Goal: Task Accomplishment & Management: Manage account settings

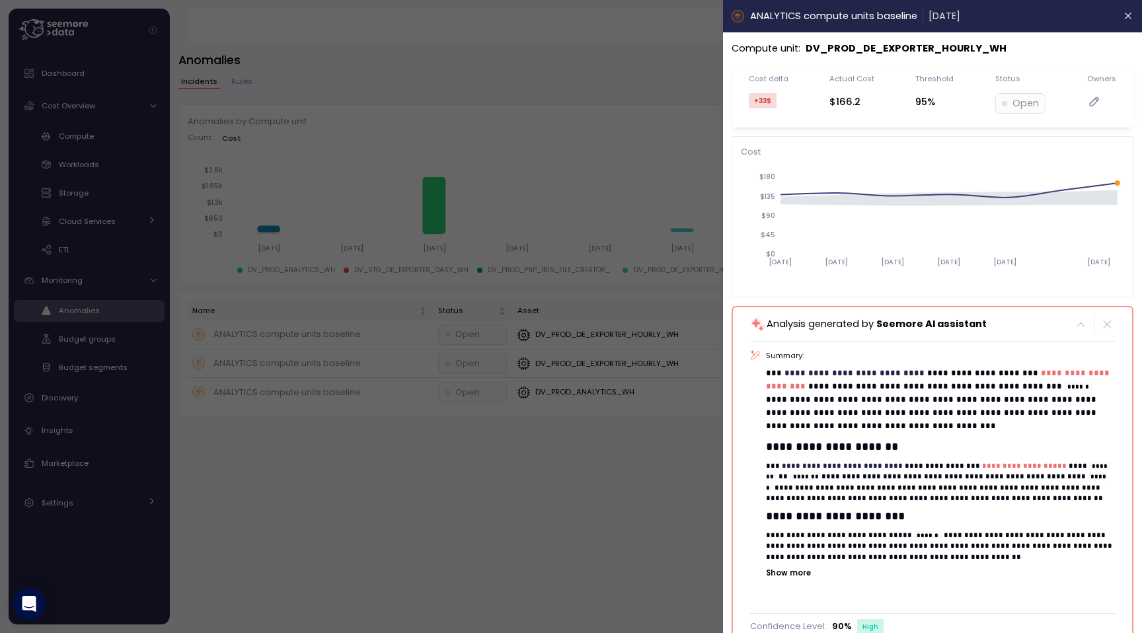
click at [489, 298] on div at bounding box center [571, 316] width 1142 height 633
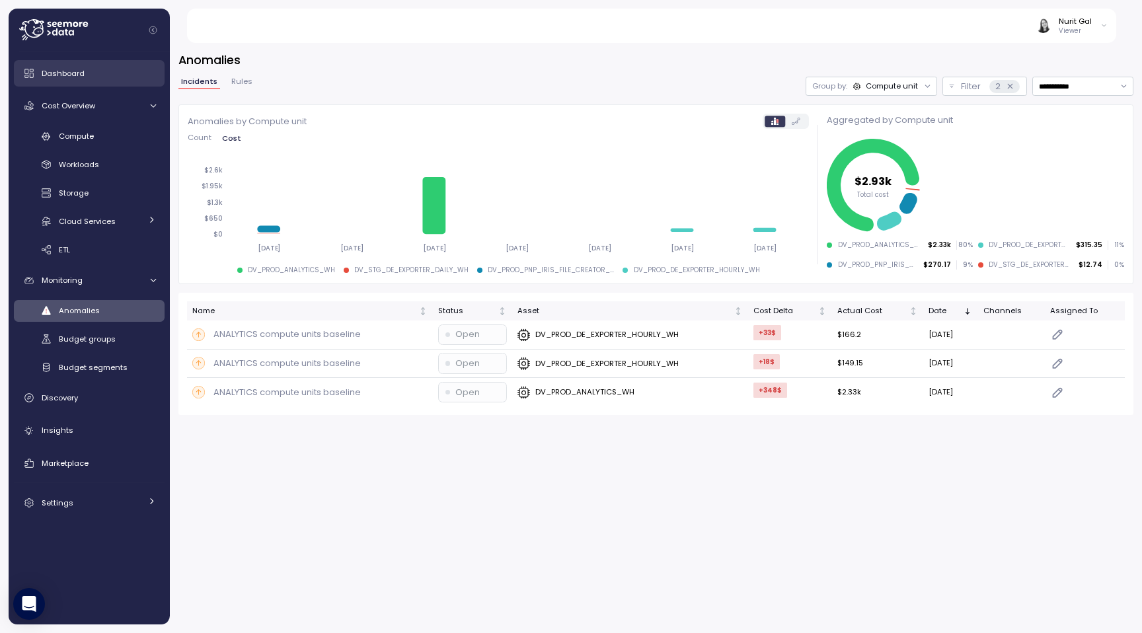
click at [98, 70] on div "Dashboard" at bounding box center [99, 73] width 114 height 13
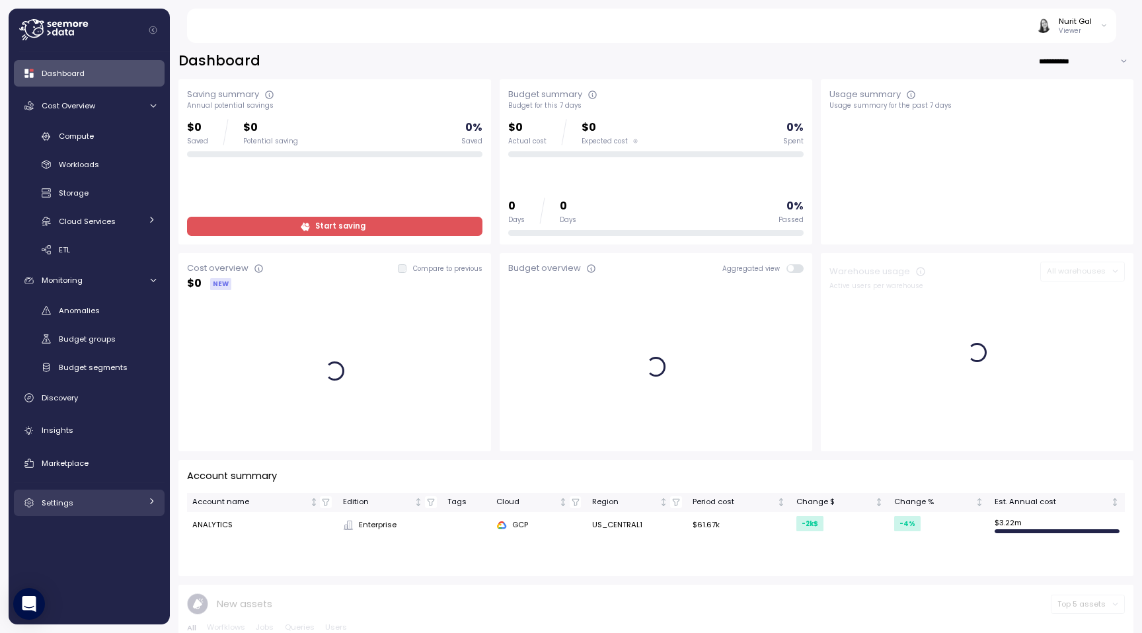
click at [61, 508] on div "Settings" at bounding box center [91, 502] width 99 height 13
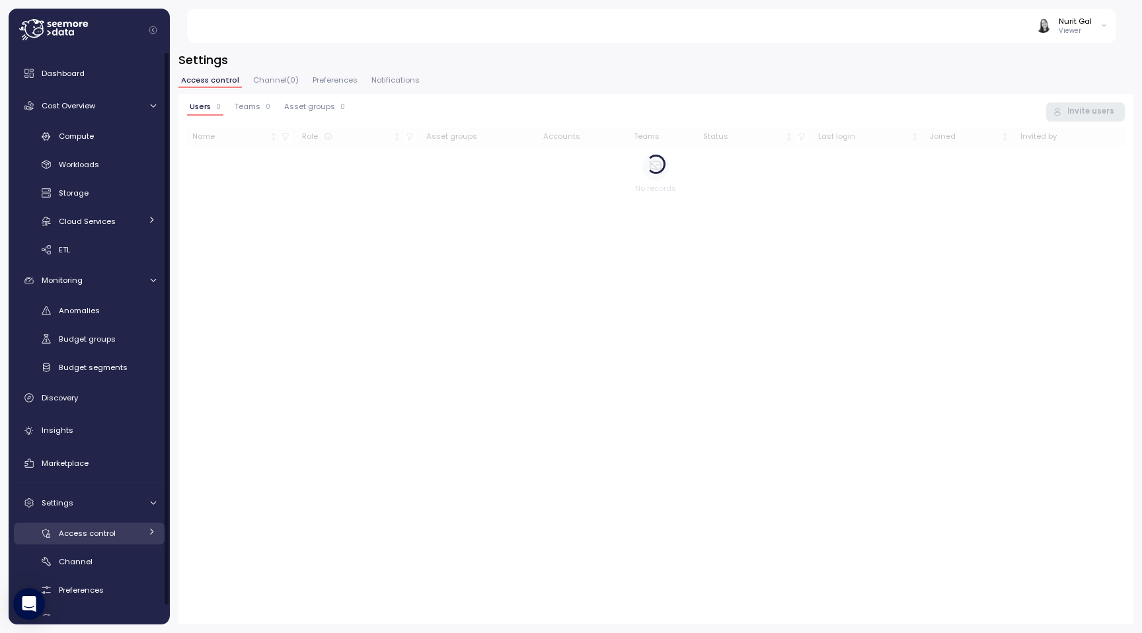
click at [83, 525] on link "Access control" at bounding box center [89, 534] width 151 height 22
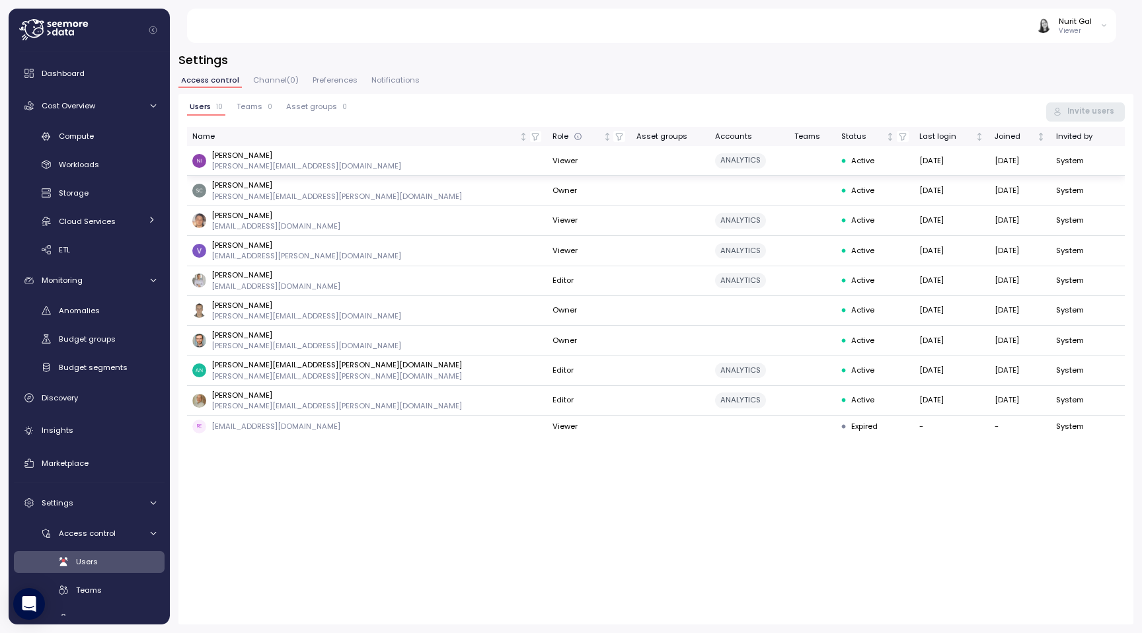
click at [547, 159] on td "Viewer" at bounding box center [589, 161] width 84 height 30
click at [1048, 25] on img at bounding box center [1043, 26] width 14 height 14
click at [1056, 79] on button "Log out" at bounding box center [1069, 72] width 78 height 19
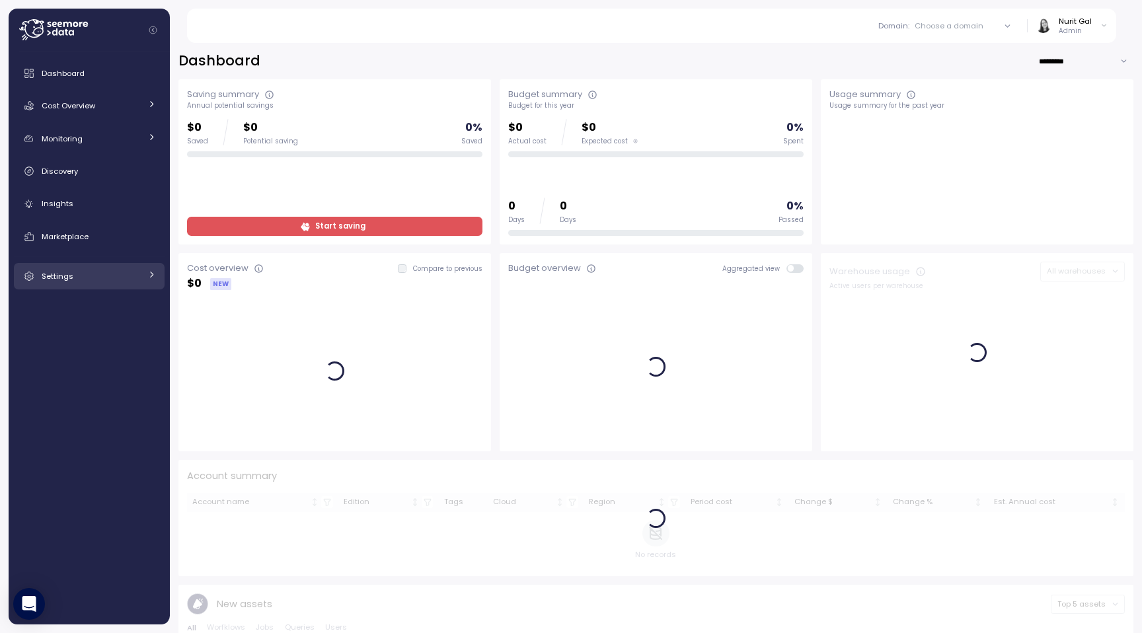
click at [47, 281] on span "Settings" at bounding box center [58, 276] width 32 height 11
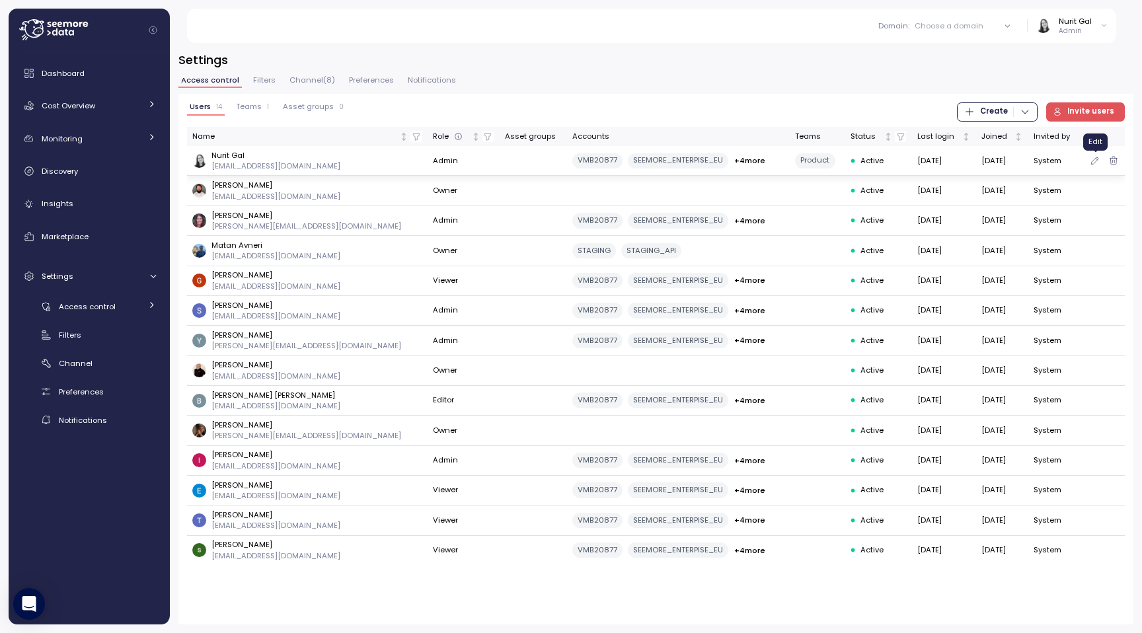
click at [1091, 163] on icon "button" at bounding box center [1095, 161] width 11 height 16
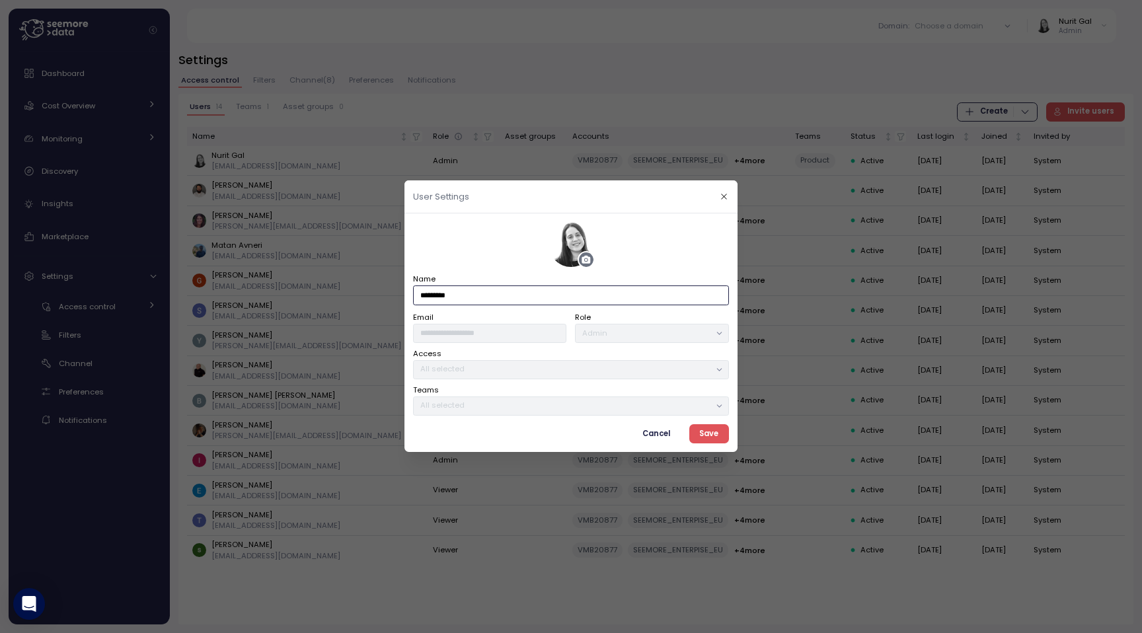
click at [487, 302] on input "*********" at bounding box center [571, 295] width 316 height 19
click at [582, 262] on icon at bounding box center [586, 260] width 9 height 8
click at [724, 198] on icon "button" at bounding box center [724, 196] width 9 height 9
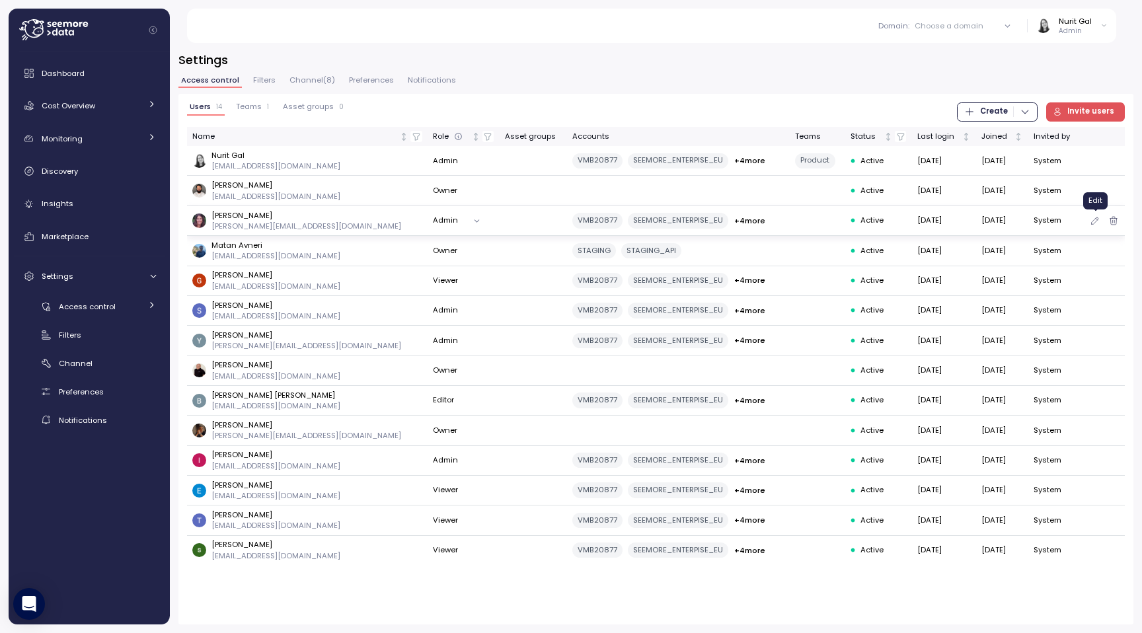
click at [1096, 219] on icon "button" at bounding box center [1095, 221] width 11 height 16
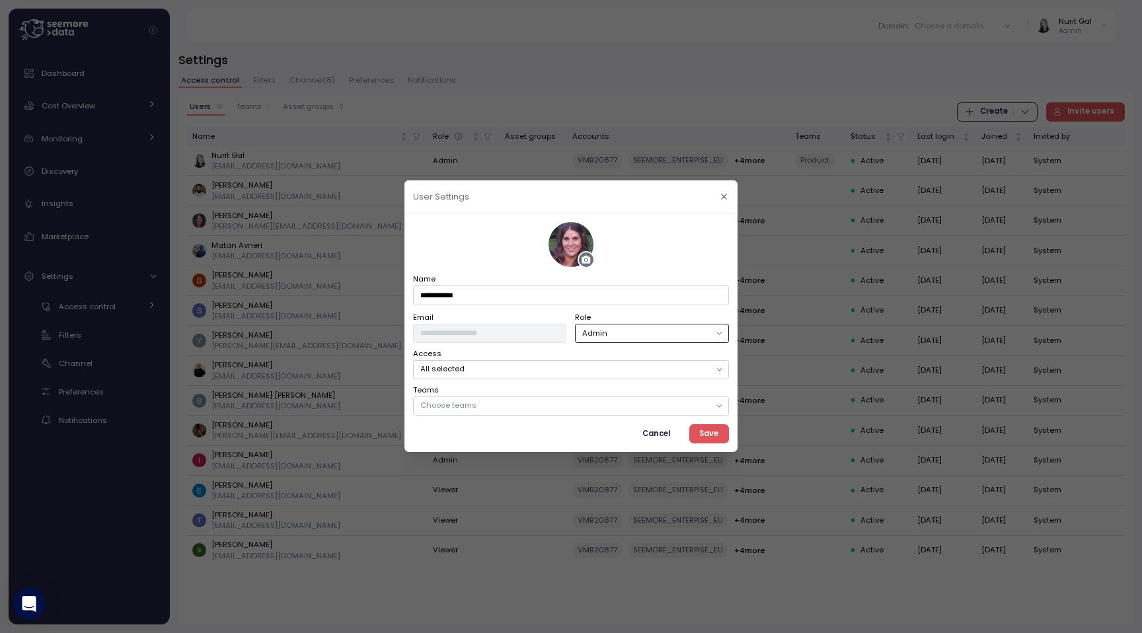
click at [629, 330] on button "Admin" at bounding box center [652, 333] width 153 height 19
click at [540, 372] on p "All selected" at bounding box center [565, 369] width 290 height 11
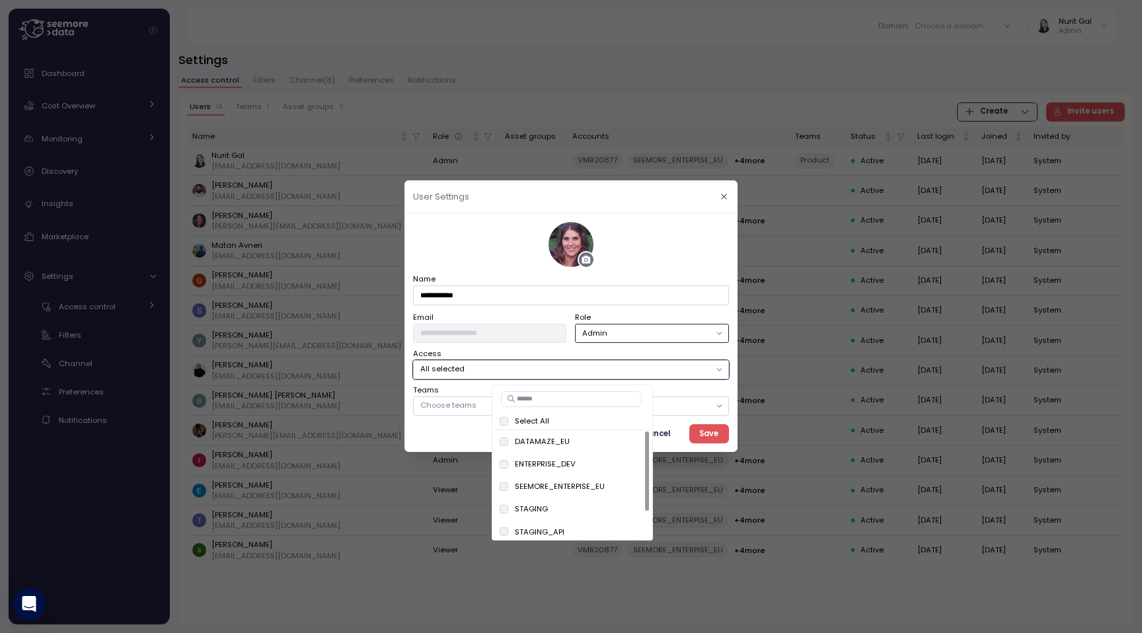
click at [545, 365] on p "All selected" at bounding box center [565, 369] width 290 height 11
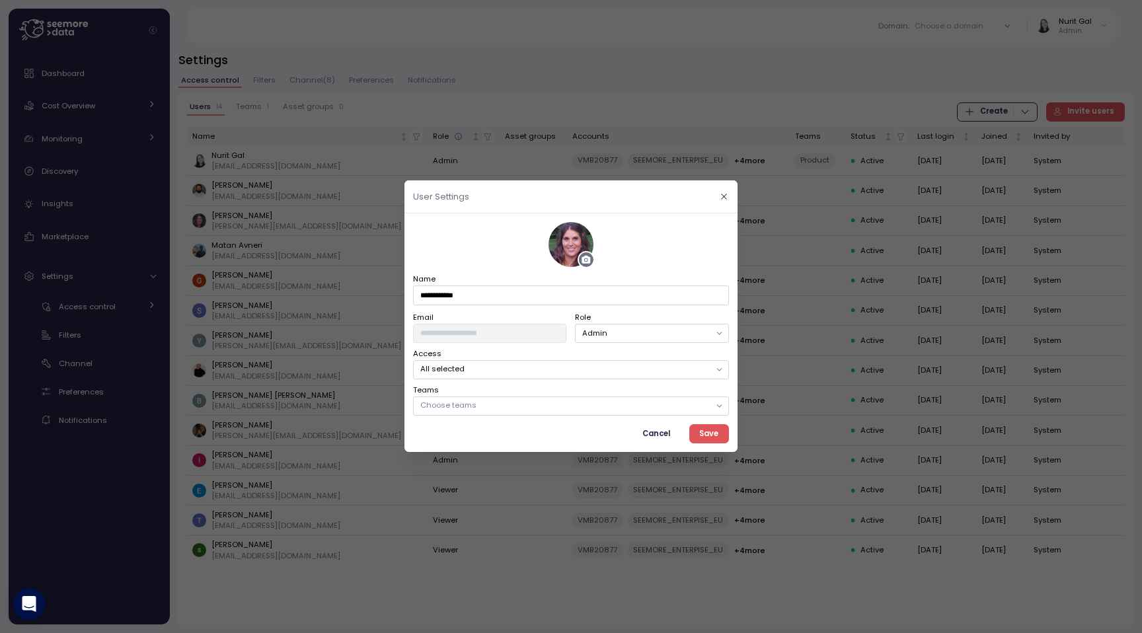
click at [548, 351] on div "Access All selected" at bounding box center [571, 364] width 316 height 31
click at [520, 406] on p "Choose teams" at bounding box center [565, 406] width 290 height 11
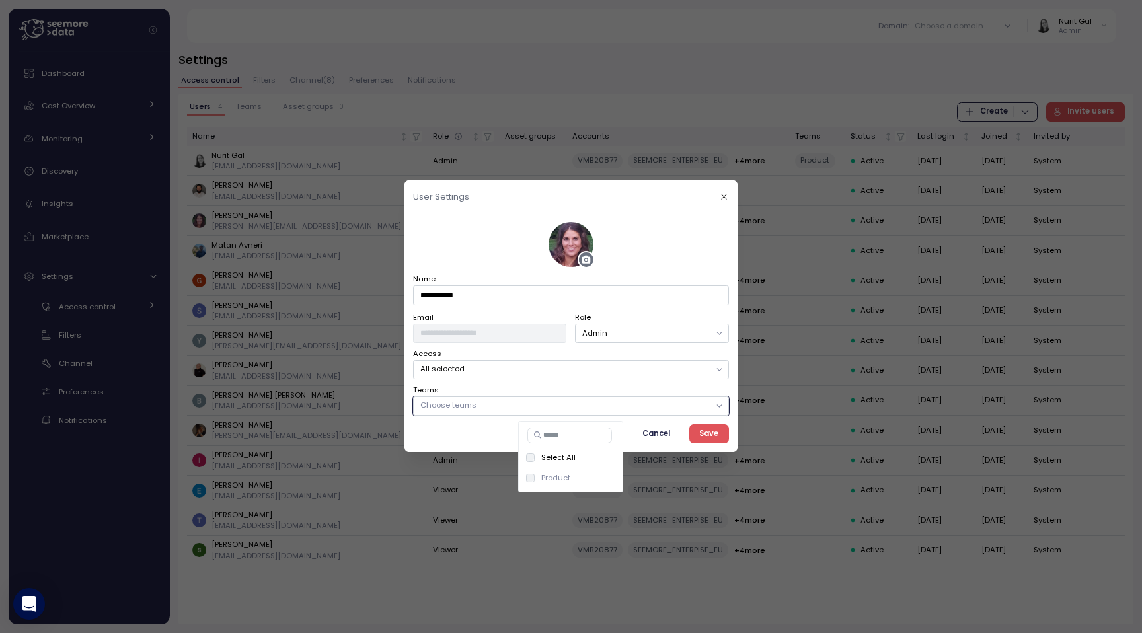
click at [553, 376] on div "All selected" at bounding box center [571, 369] width 316 height 19
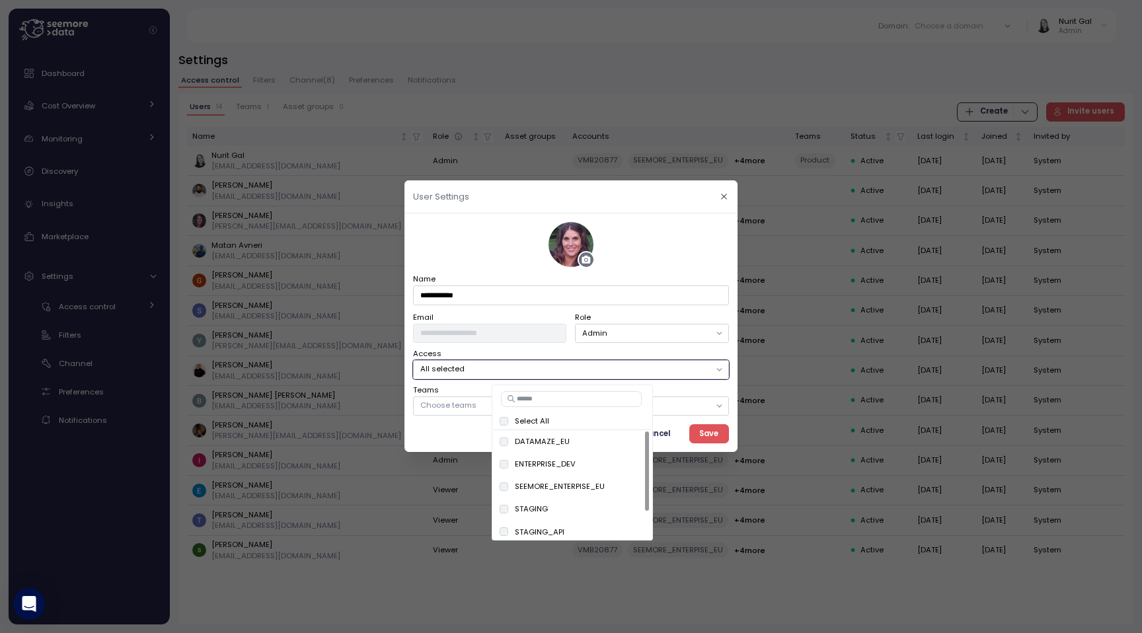
click at [584, 260] on icon at bounding box center [586, 260] width 9 height 8
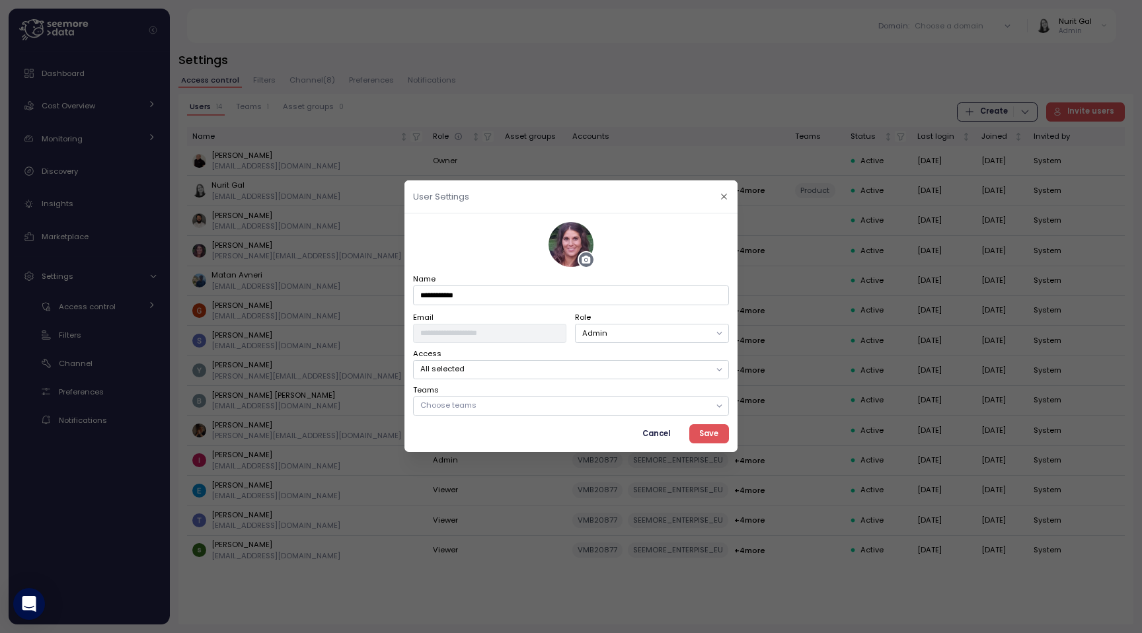
click at [455, 407] on p "Choose teams" at bounding box center [565, 406] width 290 height 11
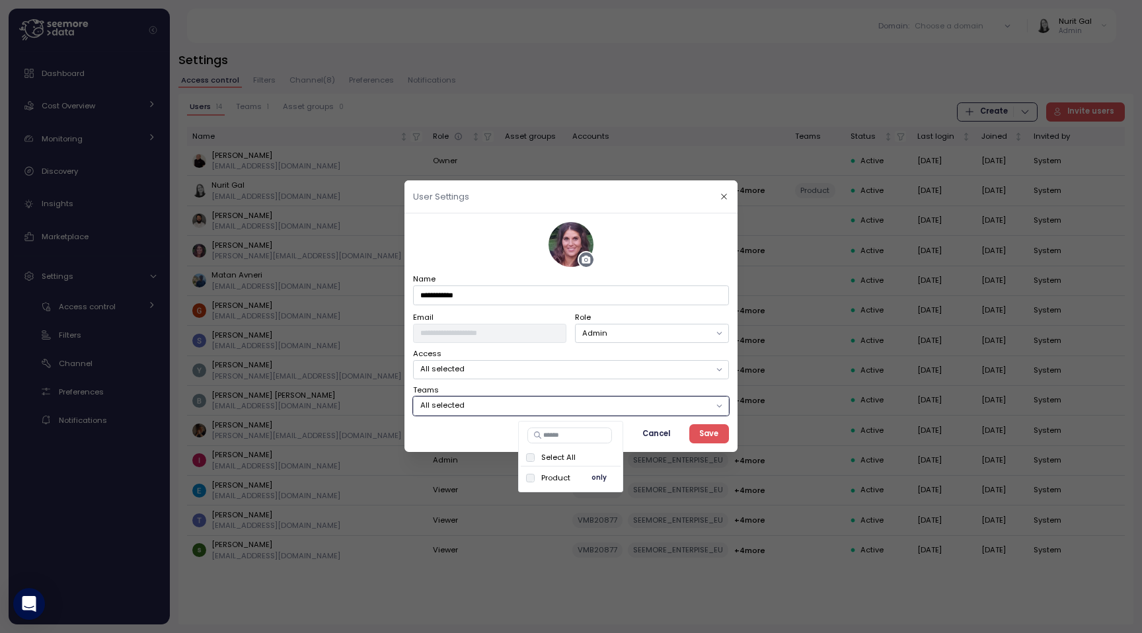
click at [593, 475] on button "only" at bounding box center [600, 478] width 32 height 16
click at [600, 477] on span "only" at bounding box center [599, 478] width 15 height 15
click at [540, 379] on div "**********" at bounding box center [571, 319] width 316 height 194
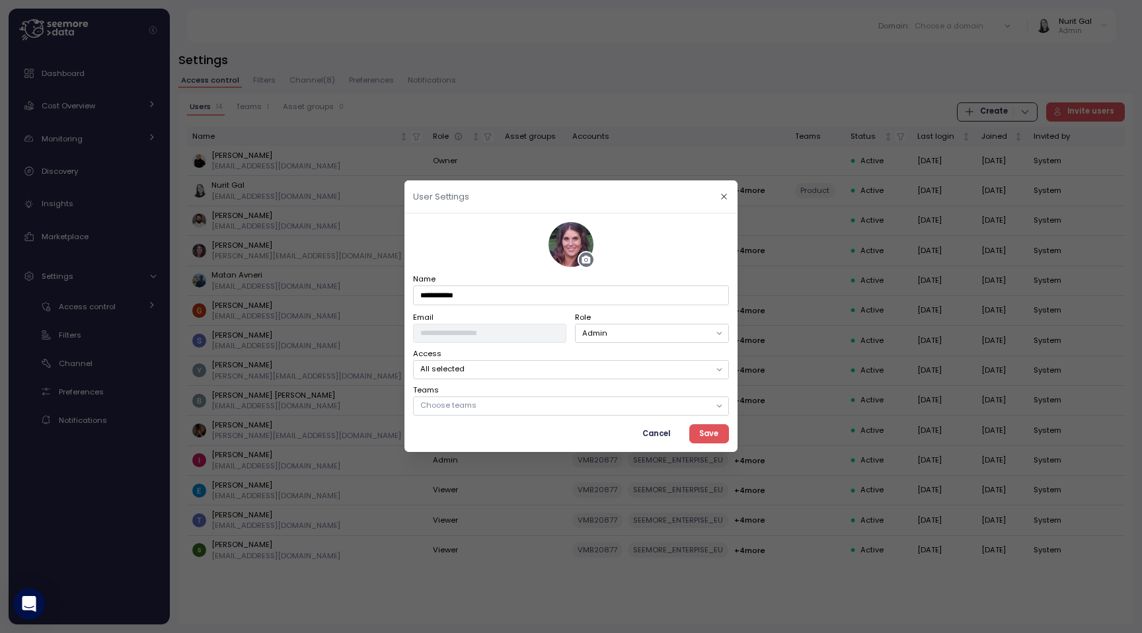
click at [657, 435] on span "Cancel" at bounding box center [656, 434] width 28 height 18
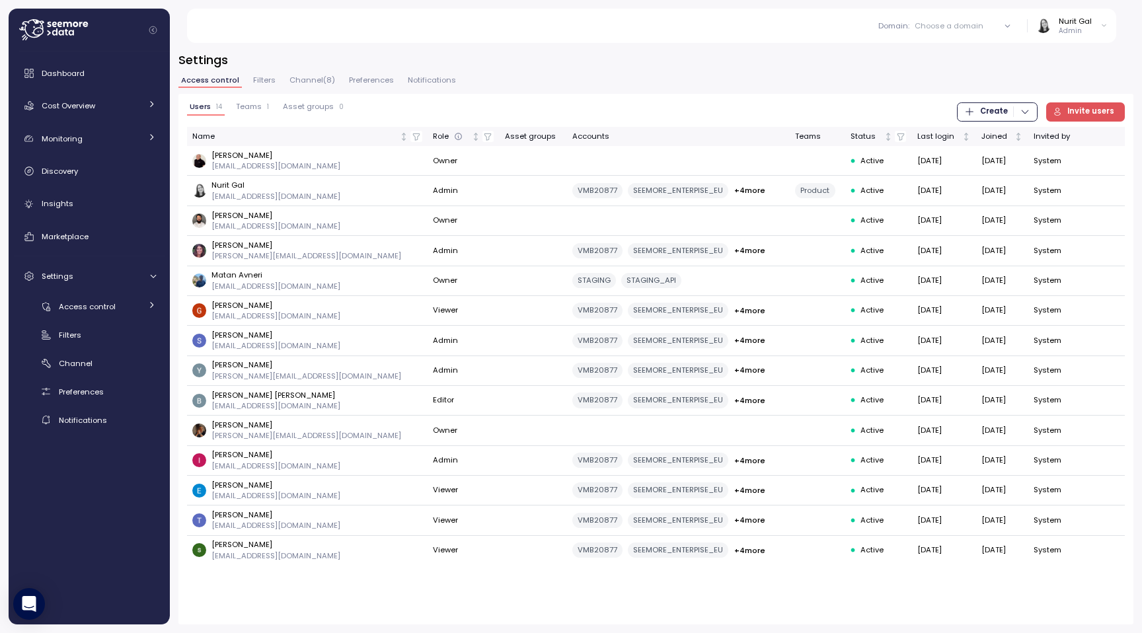
click at [1074, 22] on div "Nurit Gal" at bounding box center [1075, 21] width 33 height 11
click at [1047, 83] on button "Log out" at bounding box center [1069, 90] width 78 height 19
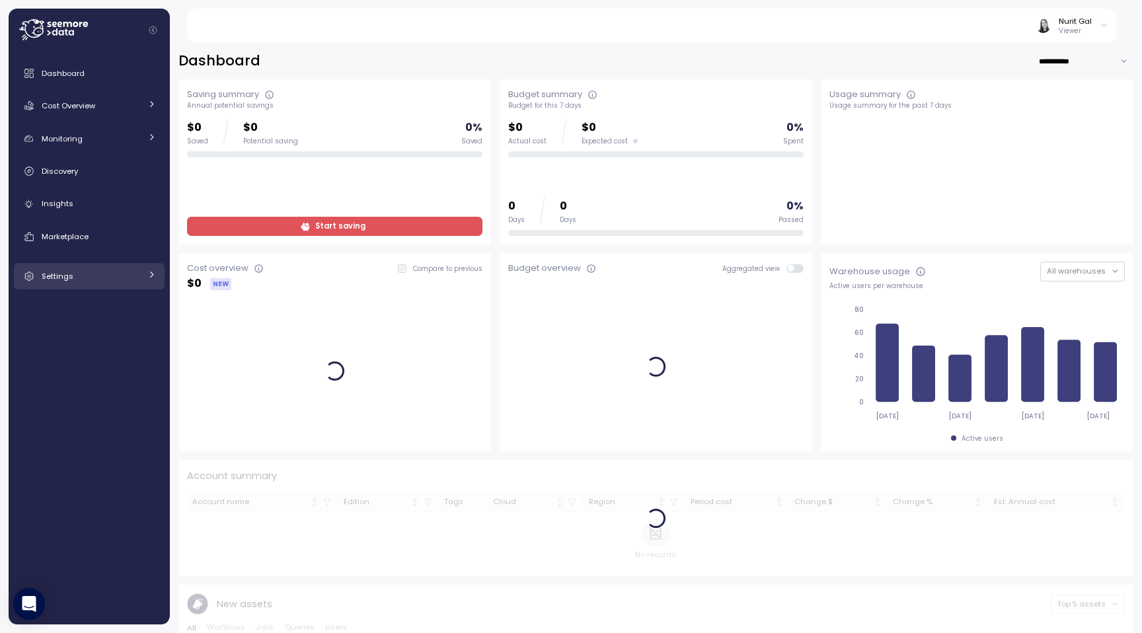
click at [113, 274] on div "Settings" at bounding box center [91, 276] width 99 height 13
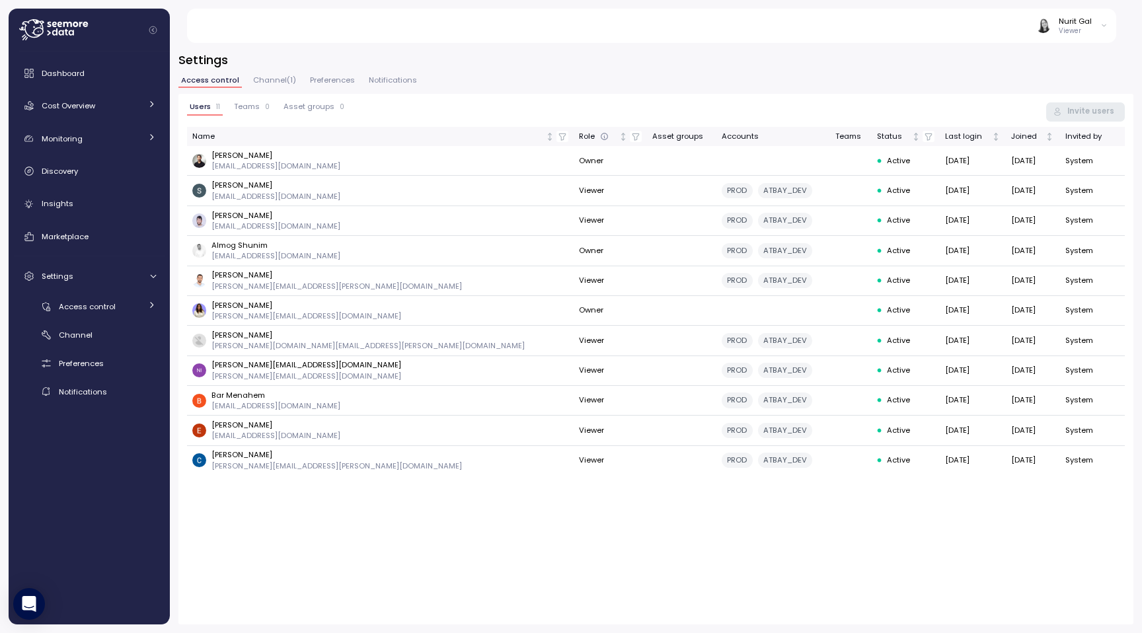
click at [1075, 17] on div "Nurit Gal" at bounding box center [1075, 21] width 33 height 11
click at [1054, 76] on div "Log out" at bounding box center [1075, 72] width 51 height 12
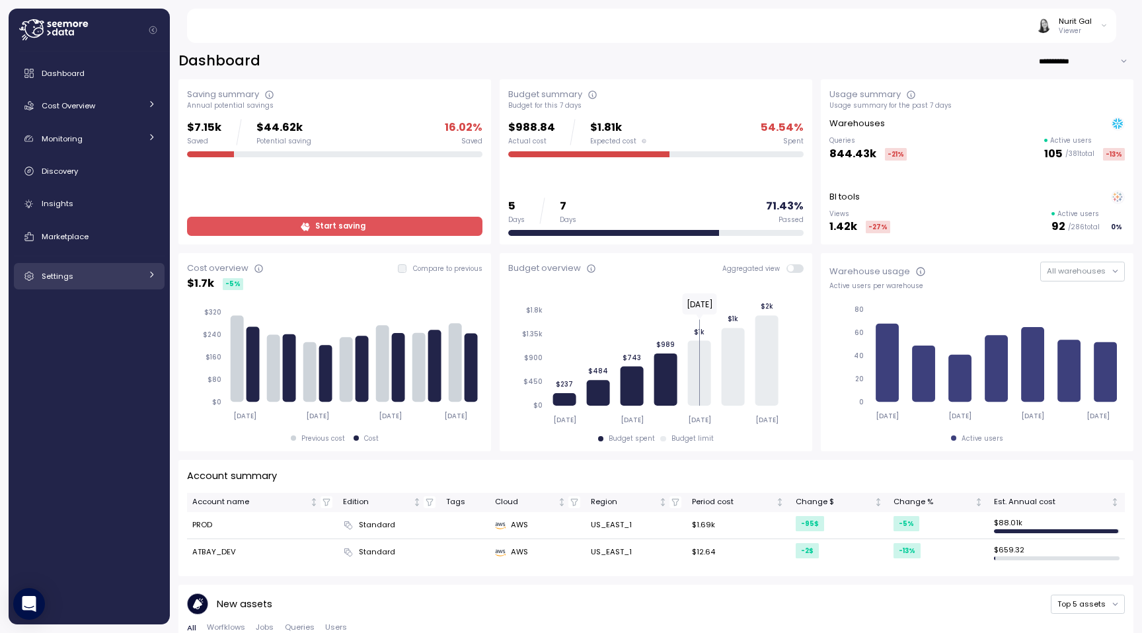
click at [128, 271] on div "Settings" at bounding box center [91, 276] width 99 height 13
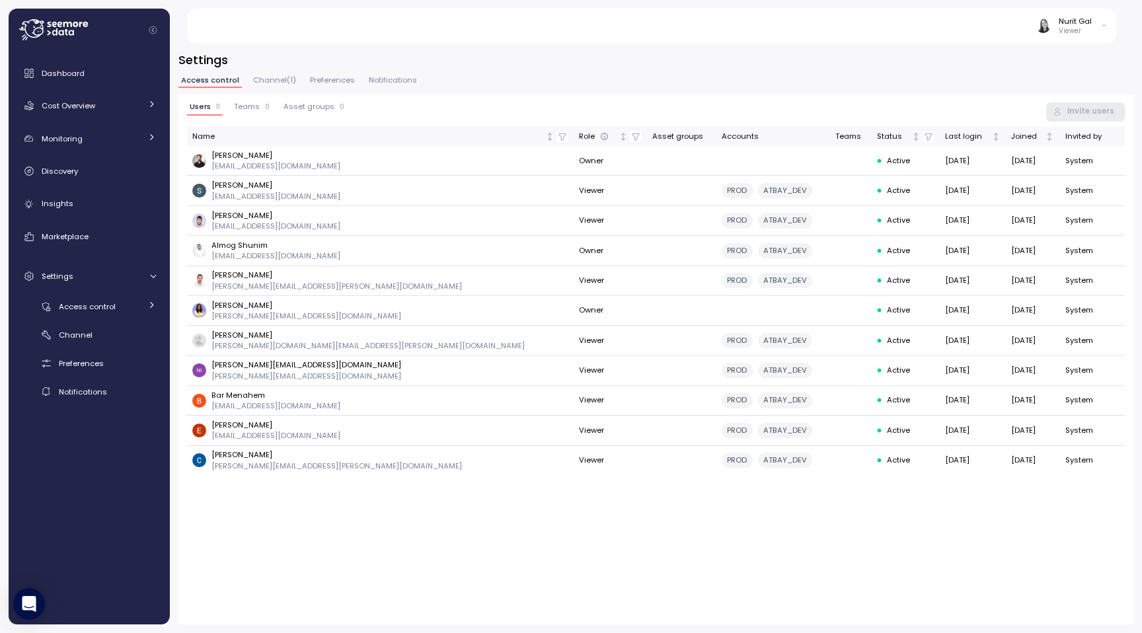
click at [1062, 23] on div "Nurit Gal" at bounding box center [1075, 21] width 33 height 11
click at [1049, 68] on button "Log out" at bounding box center [1069, 72] width 78 height 19
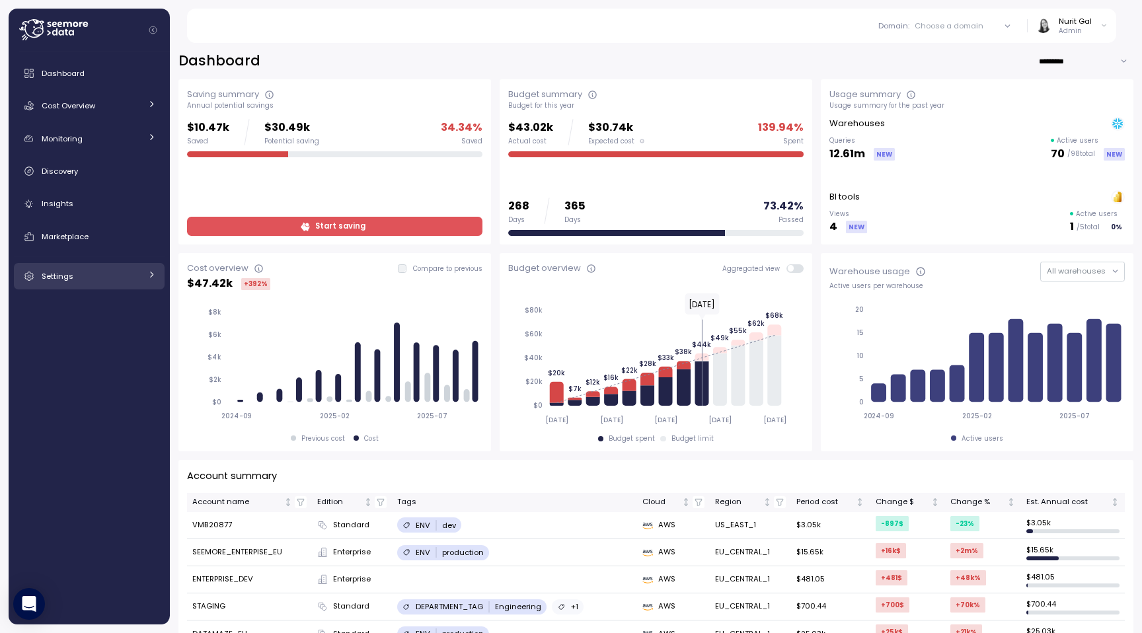
click at [86, 276] on div "Settings" at bounding box center [91, 276] width 99 height 13
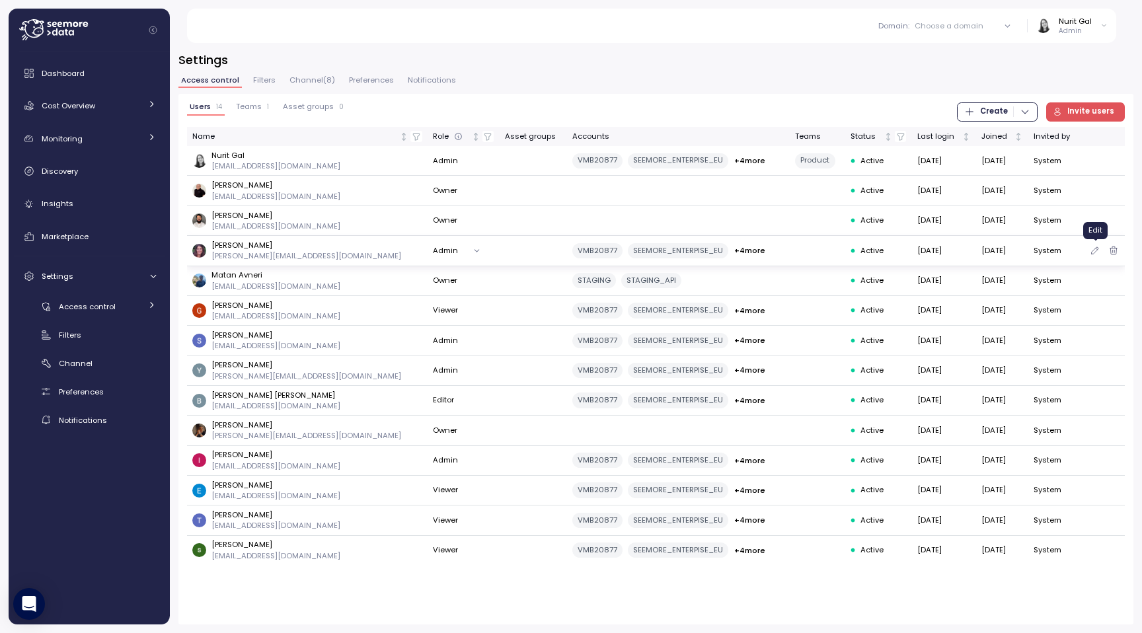
click at [1089, 255] on button "button" at bounding box center [1095, 251] width 12 height 12
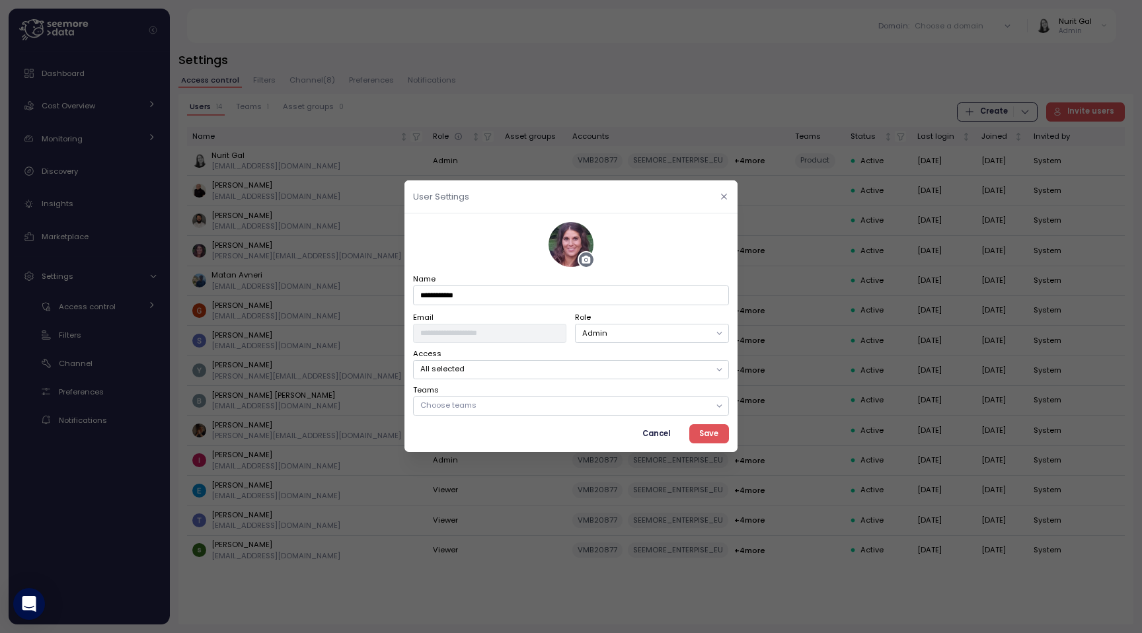
click at [724, 202] on button "button" at bounding box center [723, 196] width 15 height 15
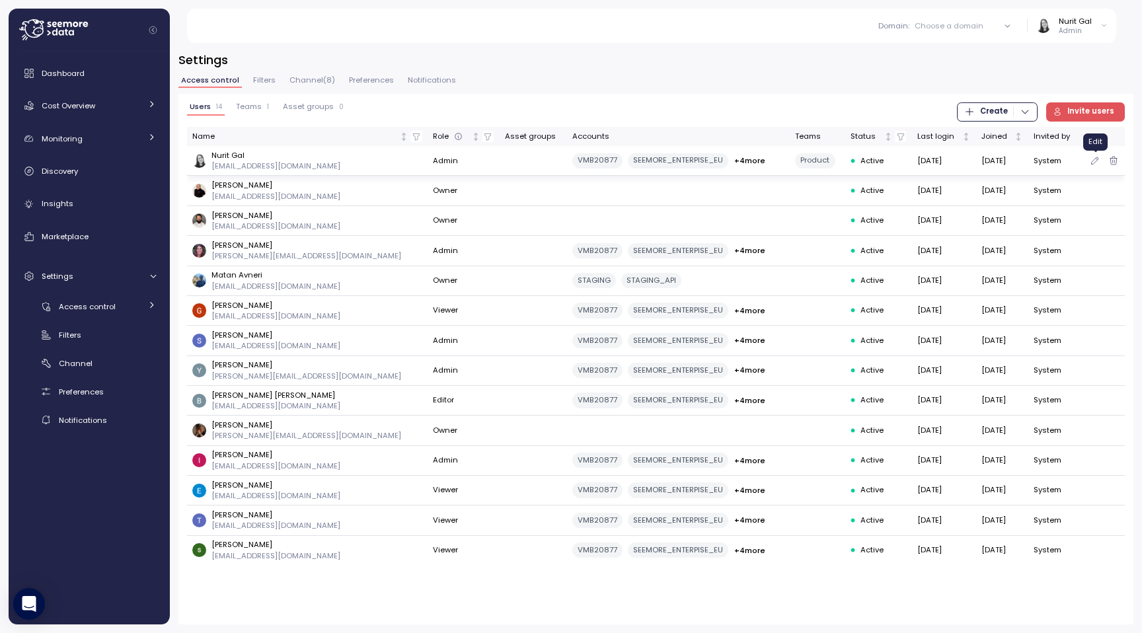
click at [1090, 162] on icon "button" at bounding box center [1095, 161] width 11 height 16
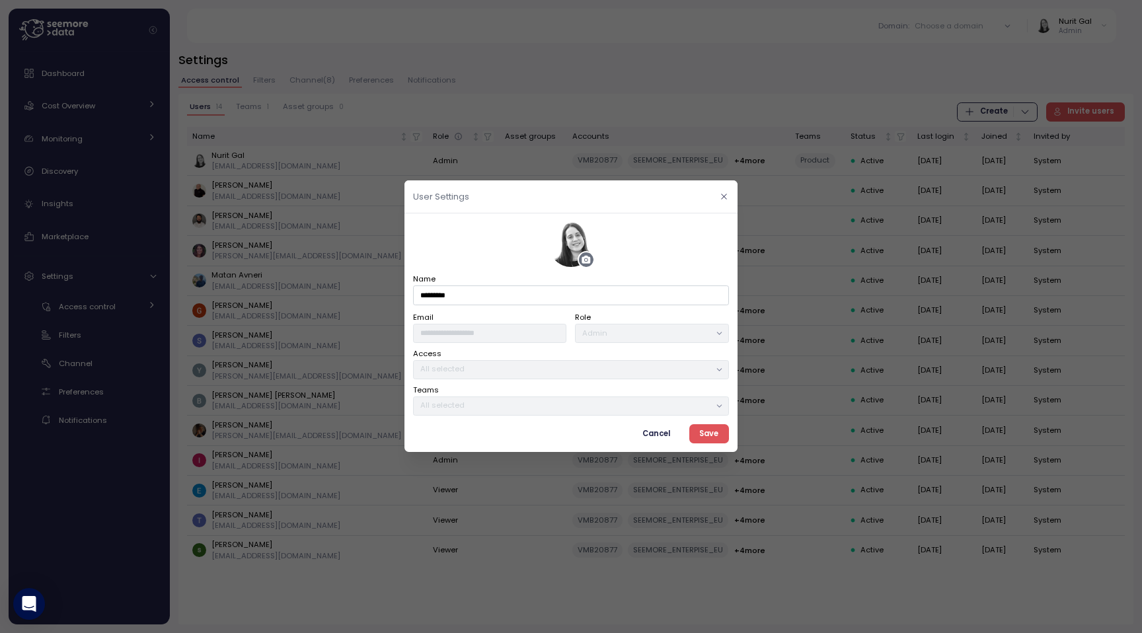
click at [728, 194] on button "button" at bounding box center [723, 196] width 15 height 15
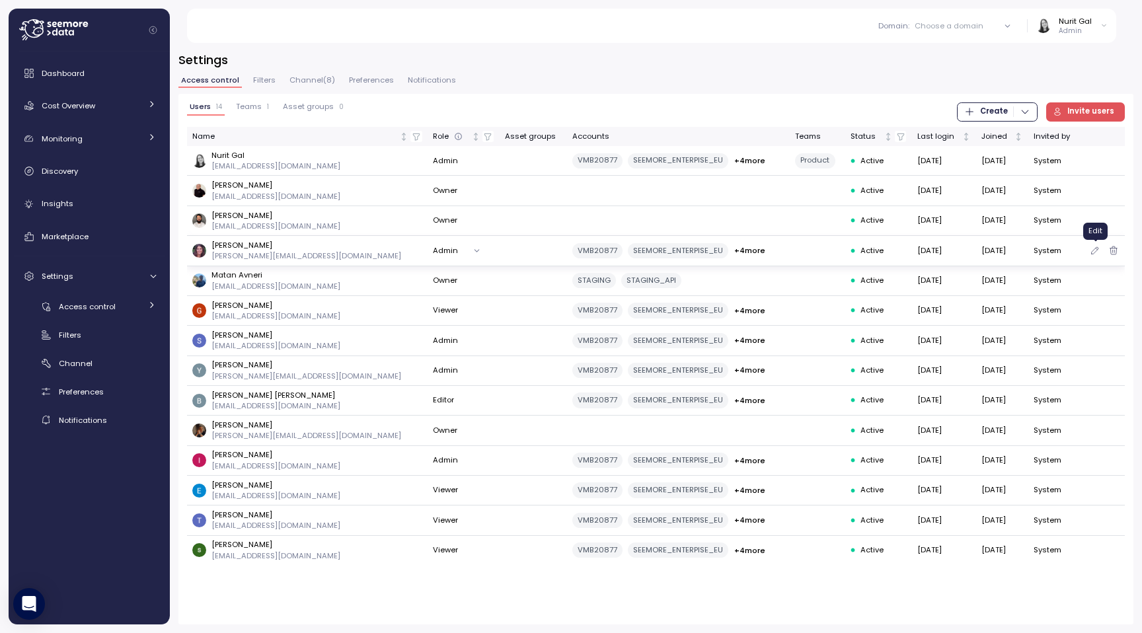
click at [1092, 247] on icon "button" at bounding box center [1095, 251] width 11 height 16
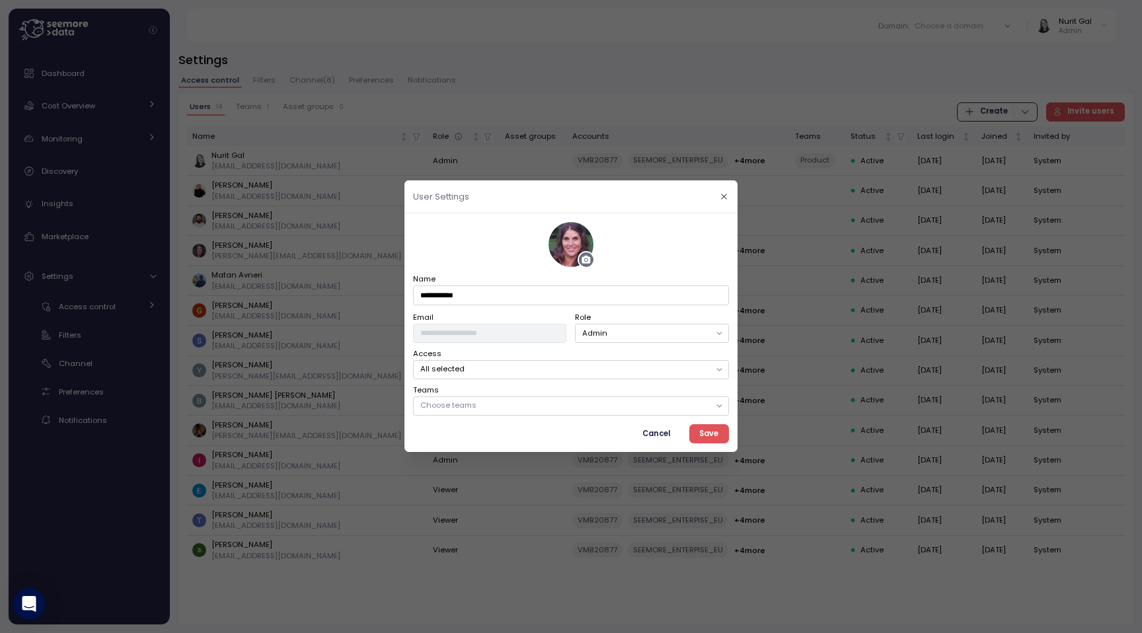
click at [872, 266] on div at bounding box center [571, 316] width 1142 height 633
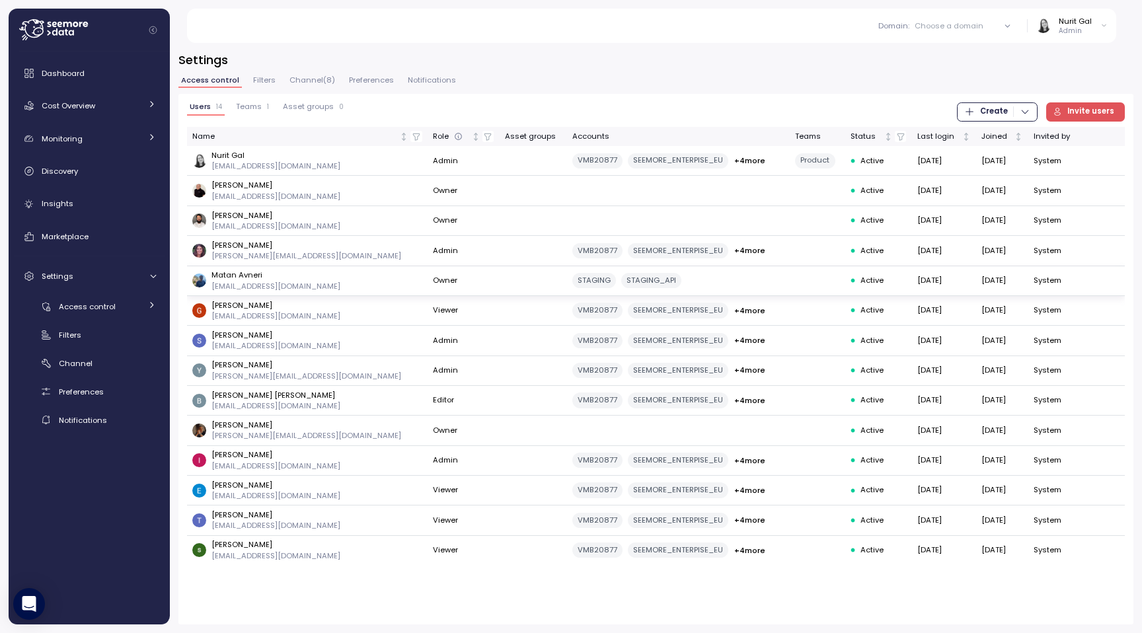
click at [428, 266] on td "Owner" at bounding box center [463, 281] width 71 height 30
click at [433, 254] on button "Admin" at bounding box center [460, 250] width 54 height 19
click at [500, 243] on td at bounding box center [533, 251] width 67 height 30
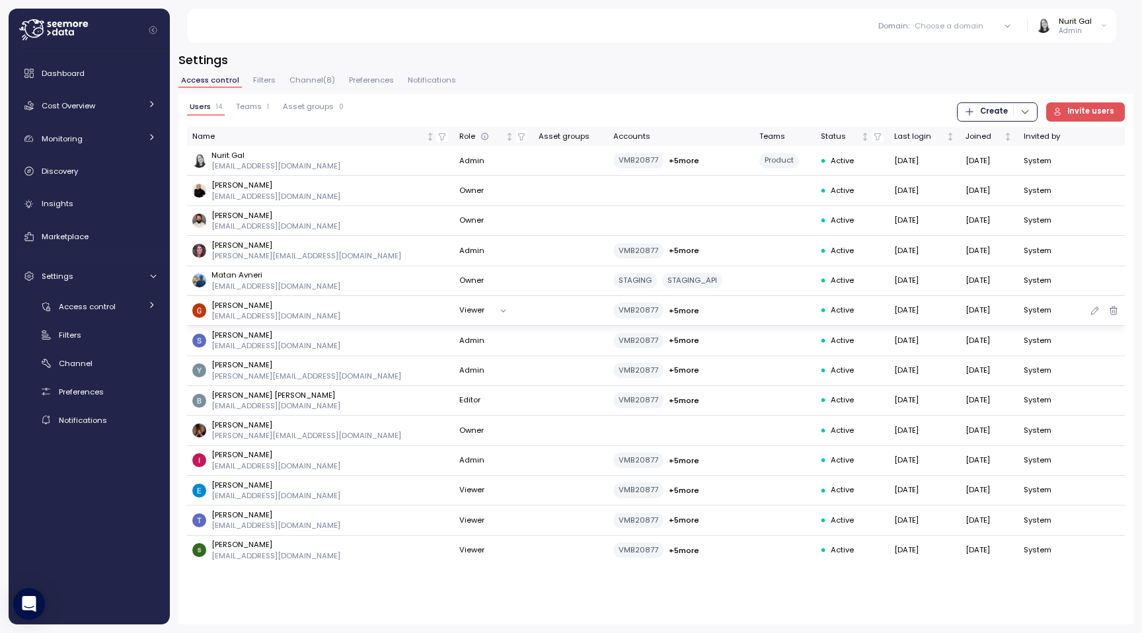
click at [459, 309] on button "Viewer" at bounding box center [486, 310] width 54 height 19
click at [1095, 312] on icon "button" at bounding box center [1095, 311] width 11 height 16
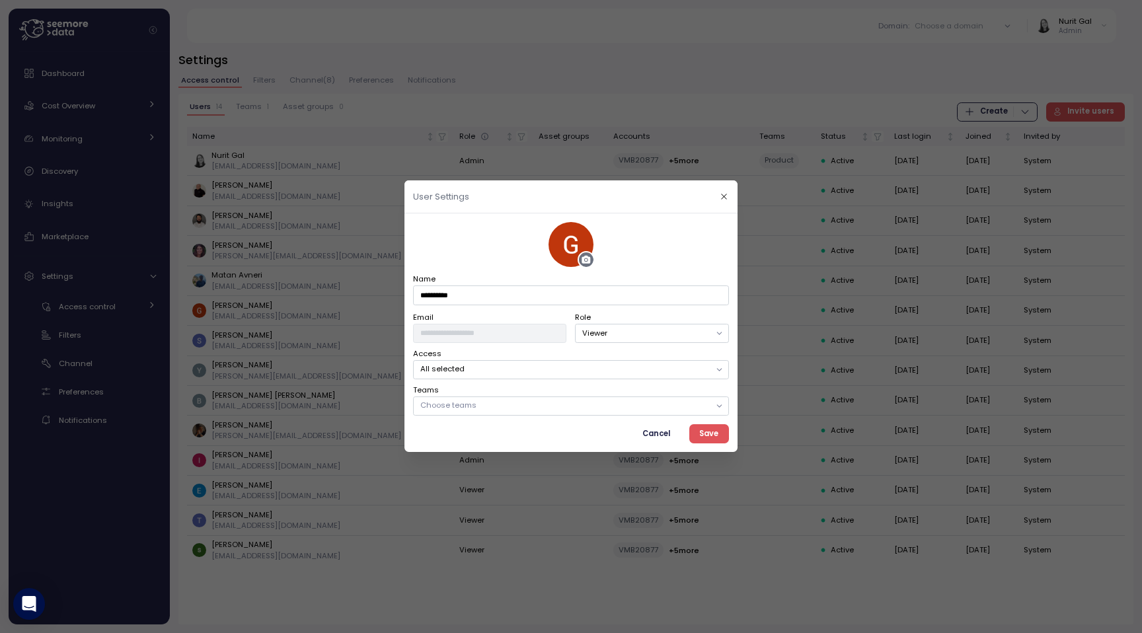
click at [489, 407] on p "Choose teams" at bounding box center [565, 406] width 290 height 11
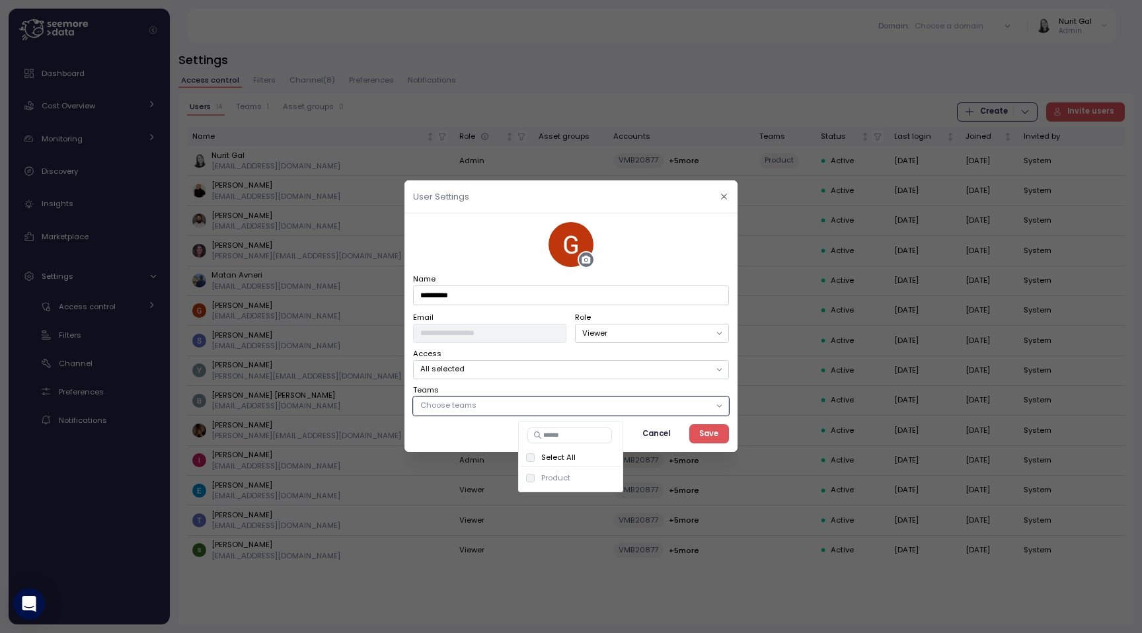
click at [484, 371] on p "All selected" at bounding box center [565, 369] width 290 height 11
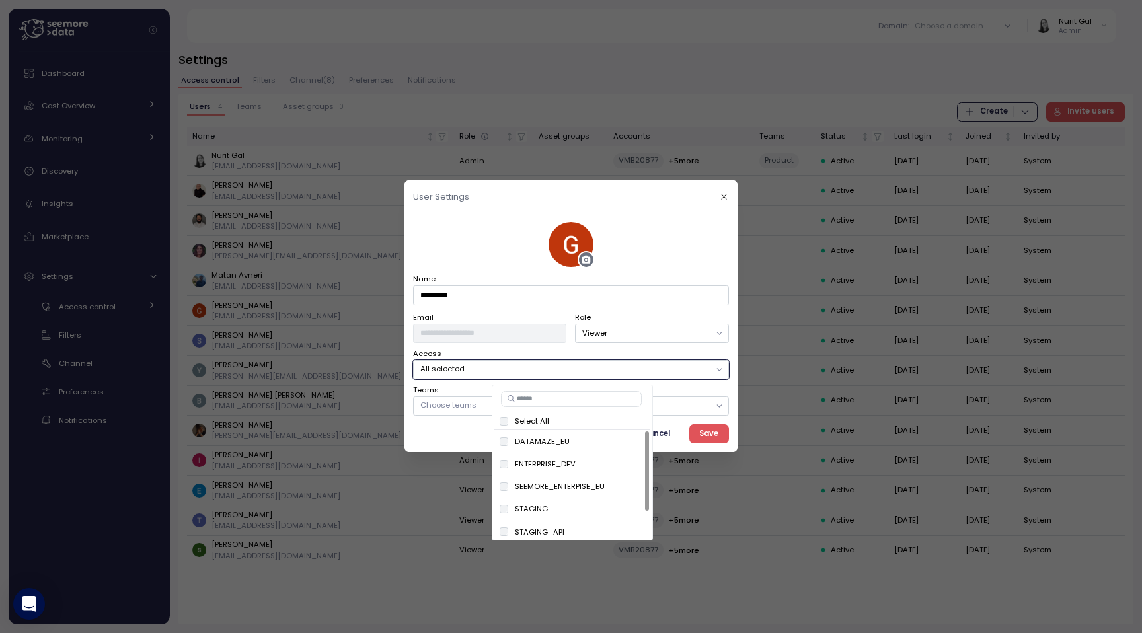
click at [531, 397] on input at bounding box center [571, 399] width 141 height 16
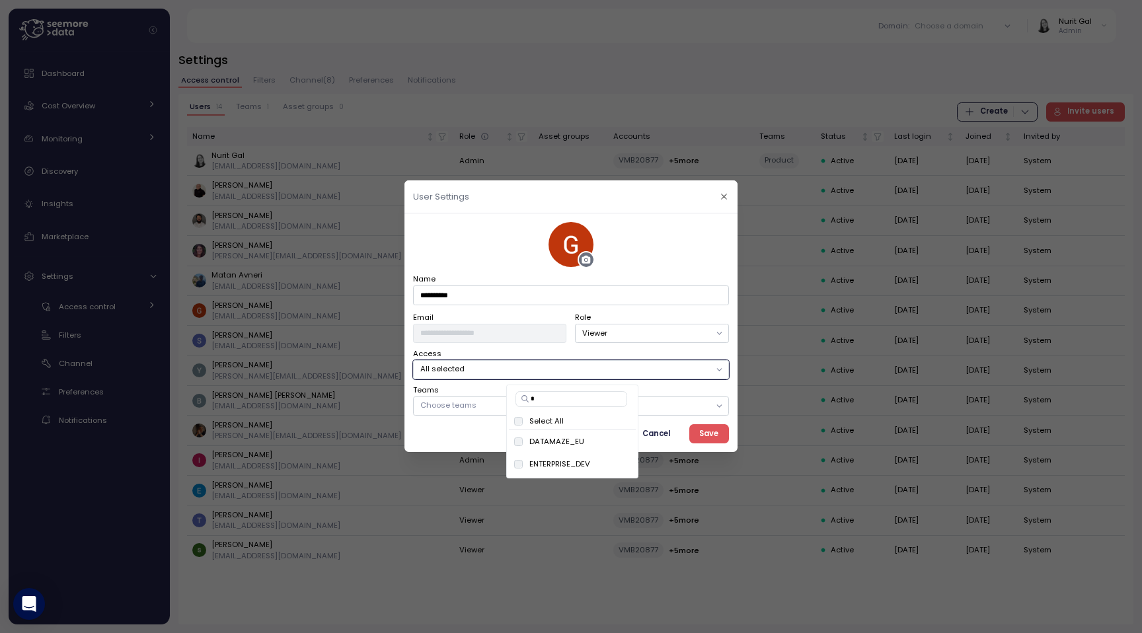
type input "*"
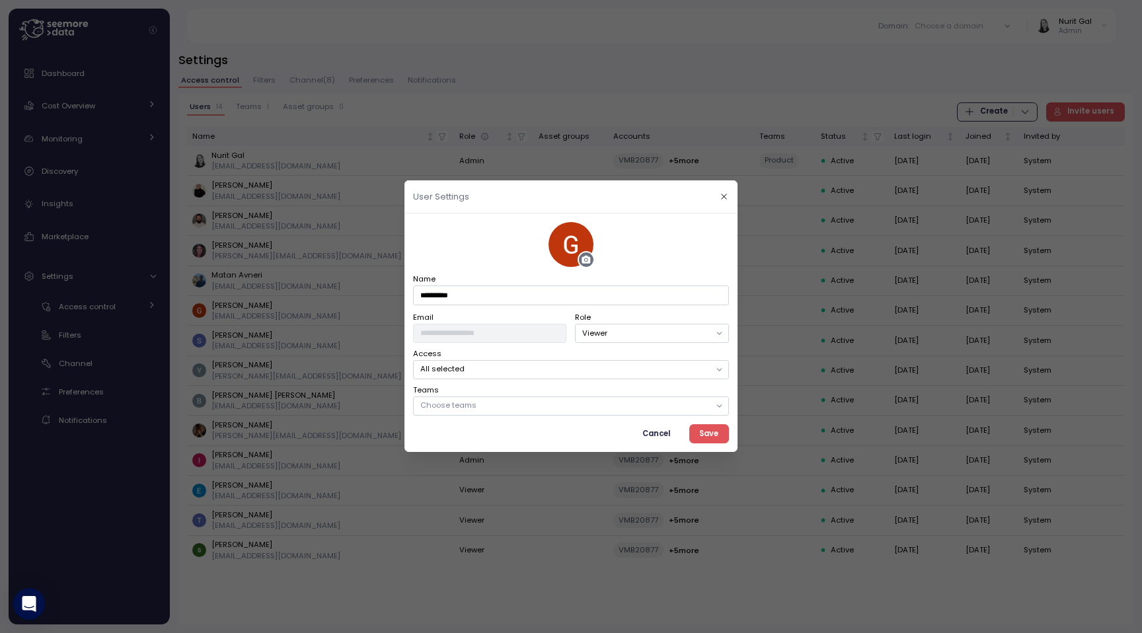
click at [843, 298] on div at bounding box center [571, 316] width 1142 height 633
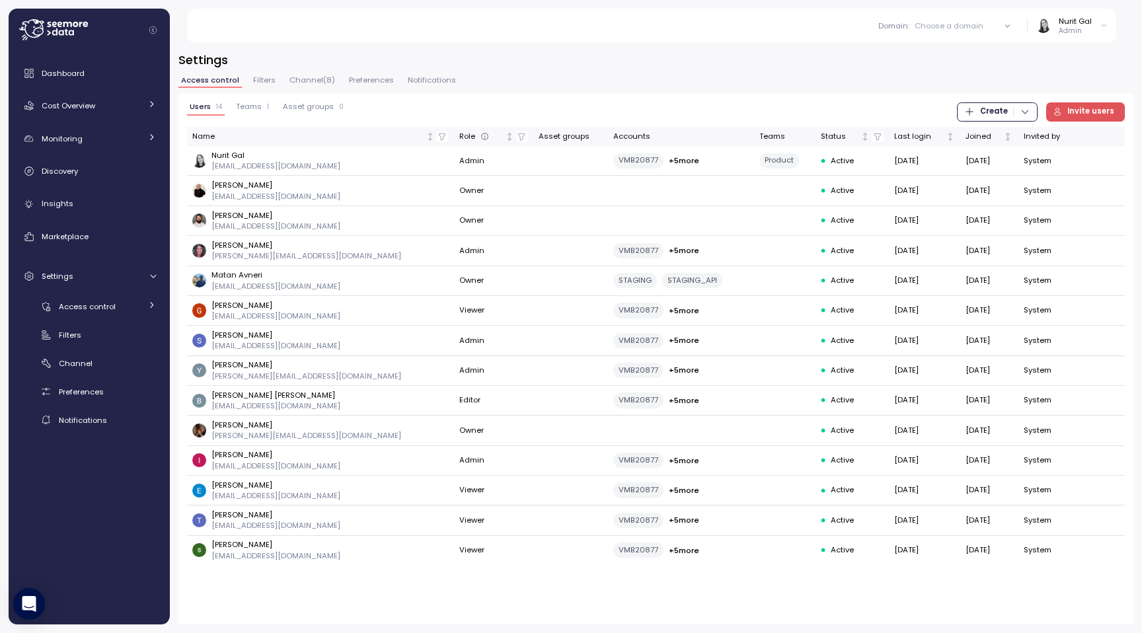
click at [993, 114] on span "Create" at bounding box center [994, 112] width 28 height 18
click at [759, 243] on td at bounding box center [784, 251] width 61 height 30
click at [1095, 28] on div "Nurit Gal Admin" at bounding box center [1072, 26] width 72 height 20
click at [1079, 76] on div "User settings" at bounding box center [1075, 72] width 51 height 12
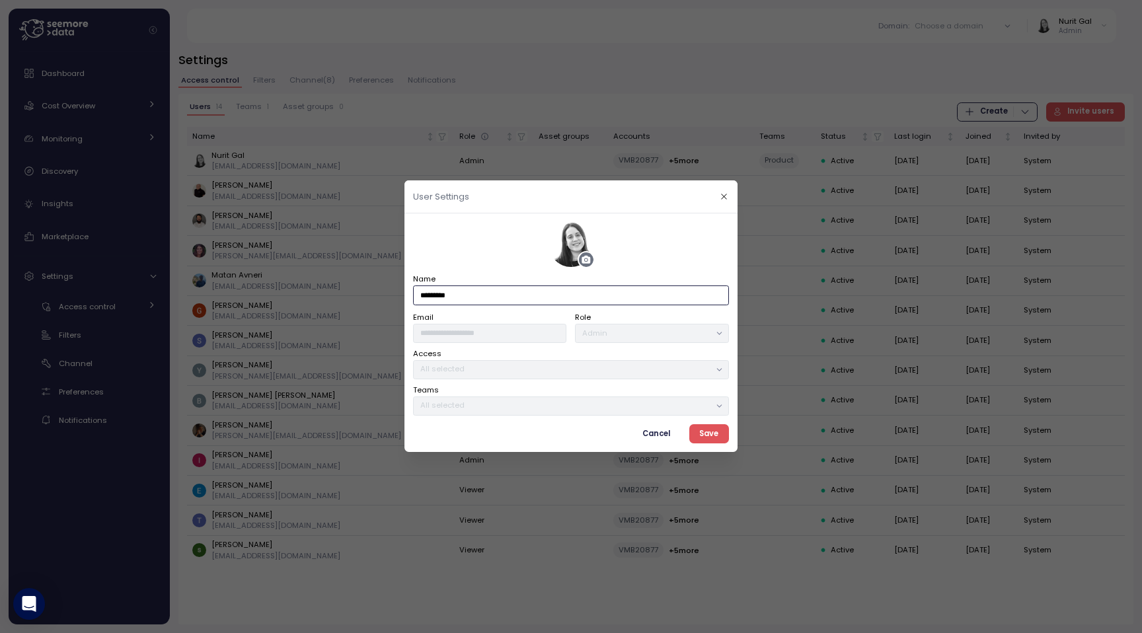
click at [590, 299] on input "*********" at bounding box center [571, 295] width 316 height 19
click at [895, 114] on div at bounding box center [571, 316] width 1142 height 633
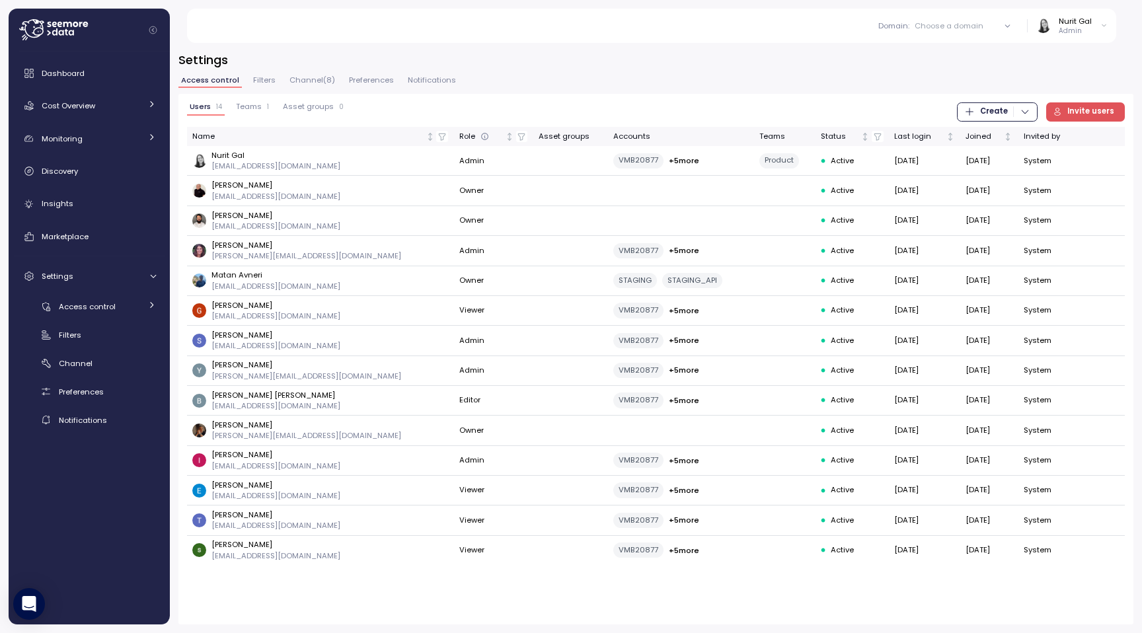
click at [1110, 24] on div "Domain : Choose a domain All domains Staging Dev Production Nurit Gal Admin" at bounding box center [659, 26] width 915 height 34
click at [987, 26] on div "Domain : Choose a domain" at bounding box center [933, 25] width 110 height 11
click at [987, 123] on span "button" at bounding box center [988, 119] width 14 height 14
click at [944, 100] on div "Staging" at bounding box center [935, 97] width 30 height 12
click at [962, 22] on div "Domain : Staging" at bounding box center [933, 25] width 110 height 11
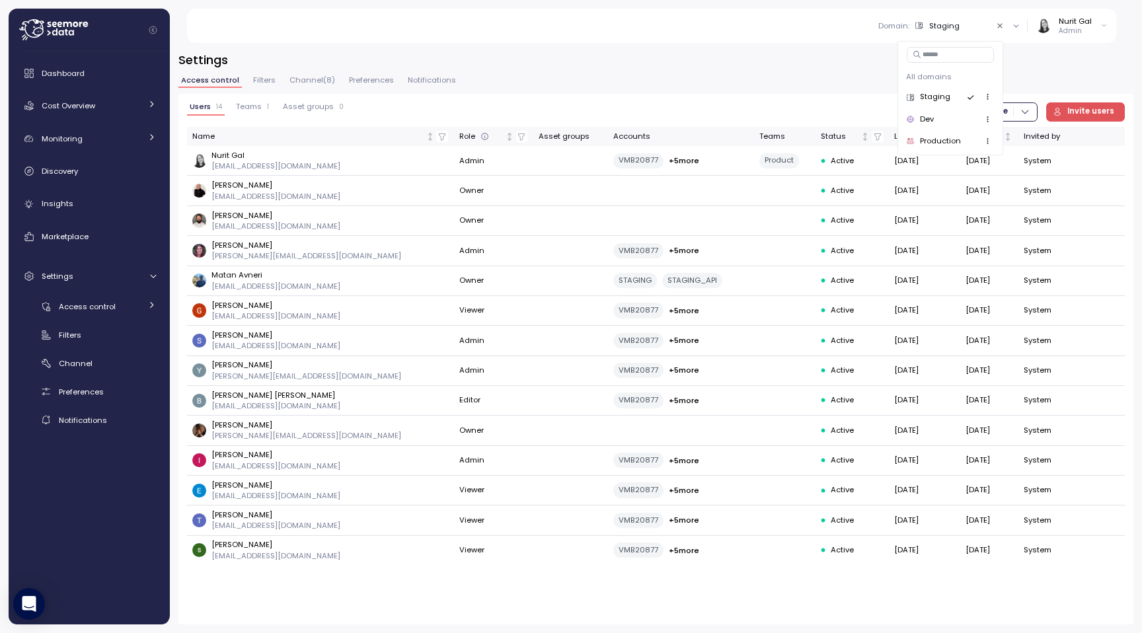
click at [933, 115] on div "Dev" at bounding box center [927, 120] width 14 height 12
click at [964, 24] on div "Domain : Dev" at bounding box center [933, 25] width 110 height 11
click at [934, 139] on div "Production" at bounding box center [940, 142] width 41 height 12
click at [1018, 27] on icon at bounding box center [1016, 26] width 9 height 9
click at [978, 22] on div "Domain : Production" at bounding box center [933, 25] width 110 height 11
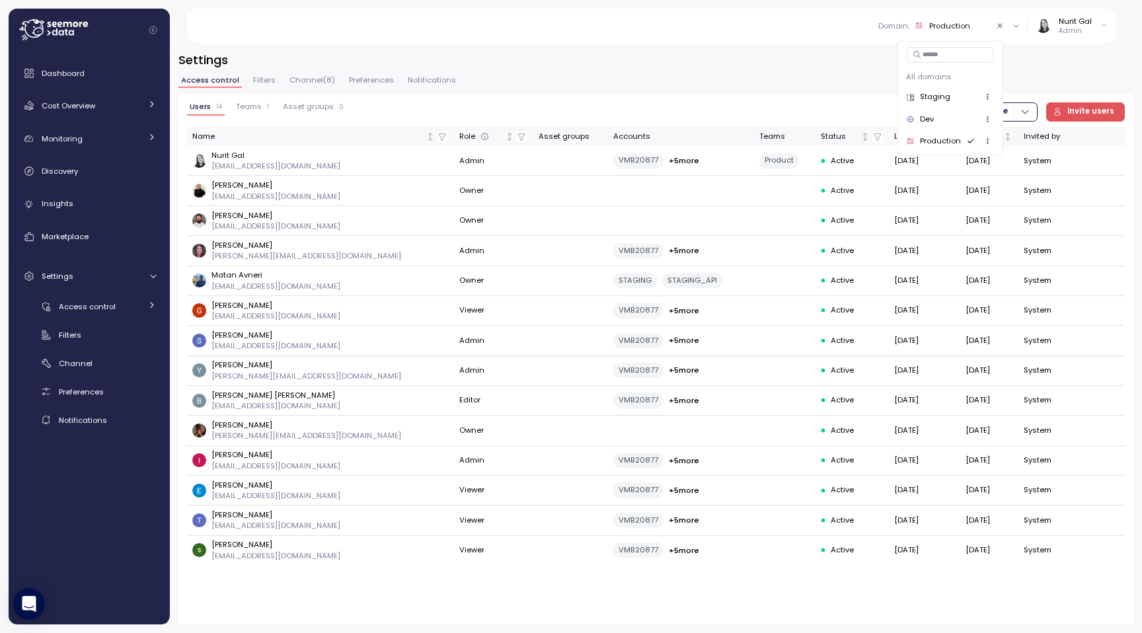
click at [1001, 26] on icon "Clear value" at bounding box center [1000, 26] width 9 height 9
click at [977, 31] on div "Domain : Choose a domain" at bounding box center [949, 25] width 155 height 19
click at [938, 134] on div "Production" at bounding box center [950, 142] width 89 height 16
click at [975, 30] on div "Domain : Production" at bounding box center [933, 25] width 110 height 11
click at [1062, 116] on icon "button" at bounding box center [1057, 111] width 9 height 9
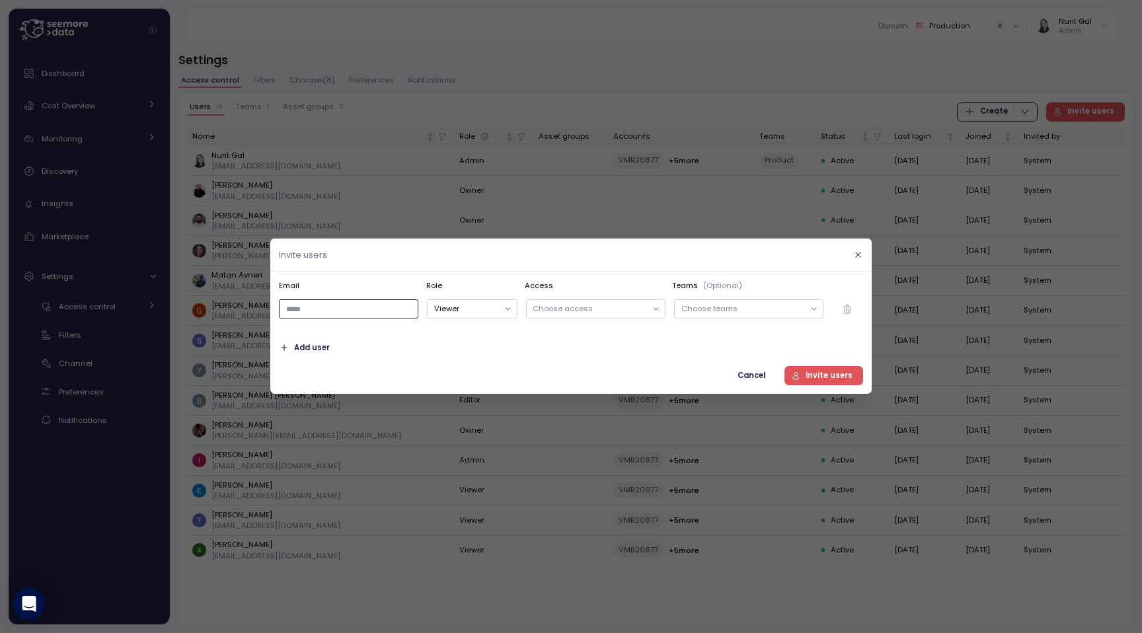
click at [382, 313] on input "email" at bounding box center [348, 309] width 139 height 19
type input "******"
click at [463, 309] on button "Viewer" at bounding box center [472, 309] width 90 height 19
click at [562, 311] on p "Choose access" at bounding box center [590, 308] width 114 height 11
click at [740, 313] on p "Choose teams" at bounding box center [742, 308] width 123 height 11
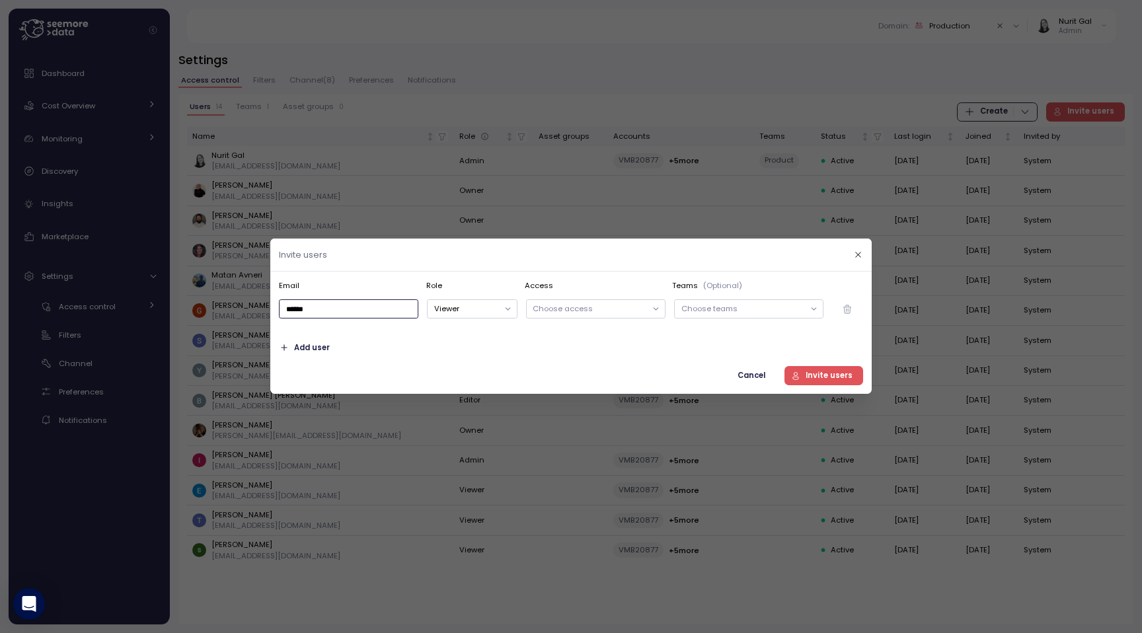
click at [310, 304] on input "******" at bounding box center [348, 309] width 139 height 19
click at [329, 305] on input "******" at bounding box center [348, 309] width 139 height 19
click at [373, 354] on div "Add user" at bounding box center [571, 347] width 584 height 19
click at [439, 313] on button "Viewer" at bounding box center [472, 309] width 90 height 19
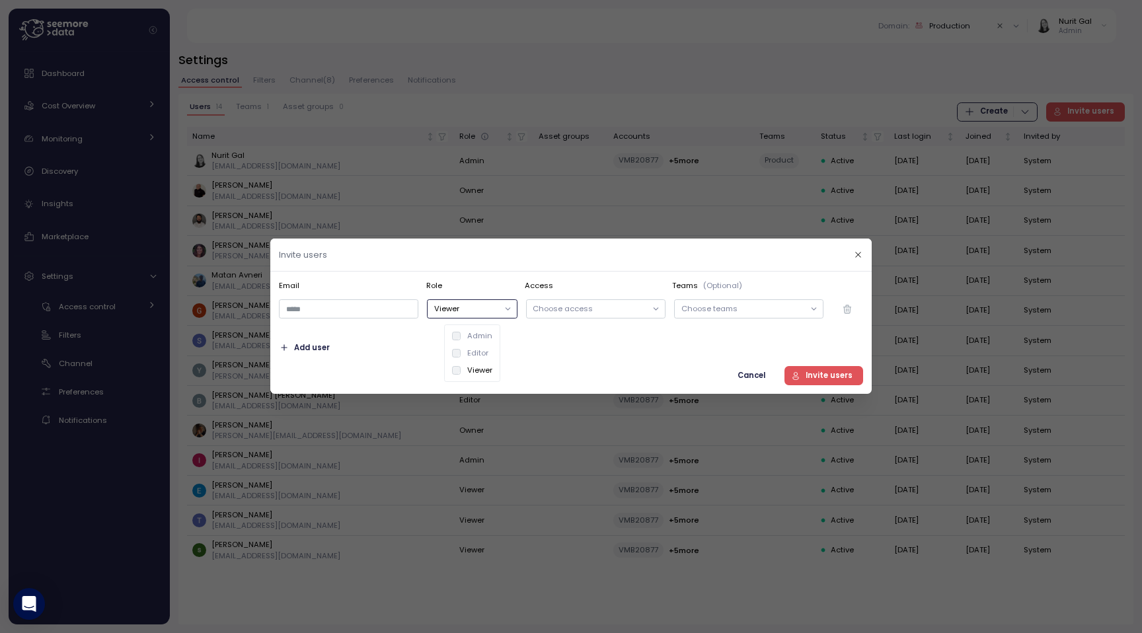
type button "viewer"
click at [573, 303] on p "Choose access" at bounding box center [590, 308] width 114 height 11
click at [793, 309] on p "Choose teams" at bounding box center [742, 308] width 123 height 11
click at [571, 375] on div "Cancel Invite users" at bounding box center [571, 375] width 584 height 19
click at [504, 312] on button "Viewer" at bounding box center [472, 309] width 90 height 19
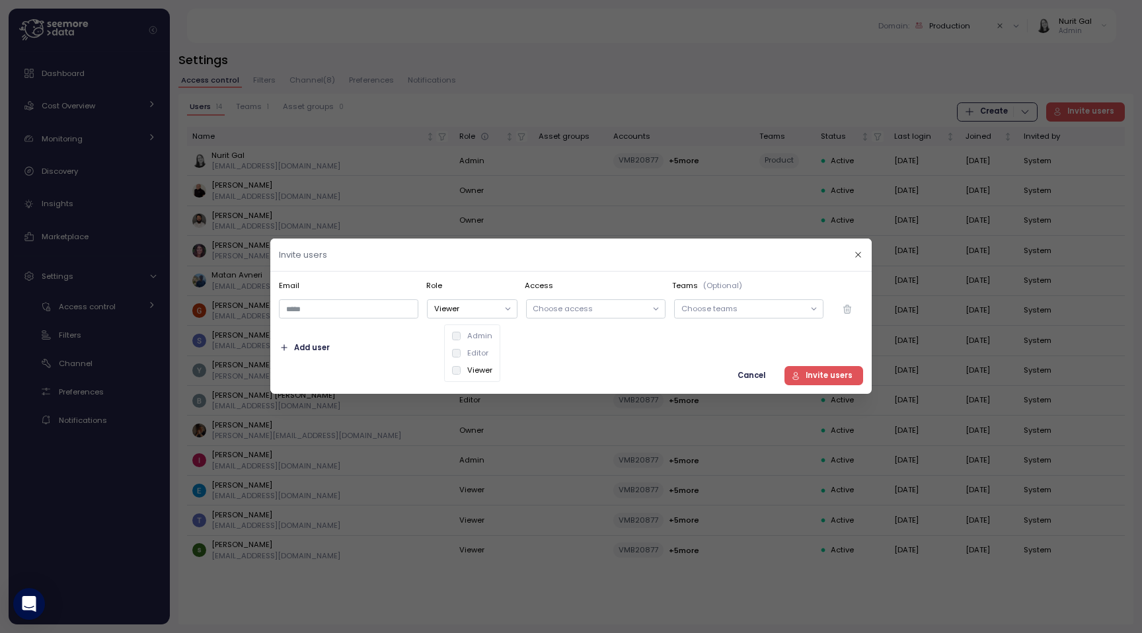
click at [590, 326] on div "Email Role Access Teams (Optional) Viewer Choose access Choose teams Add user C…" at bounding box center [571, 332] width 584 height 105
click at [322, 347] on span "Add user" at bounding box center [312, 348] width 36 height 18
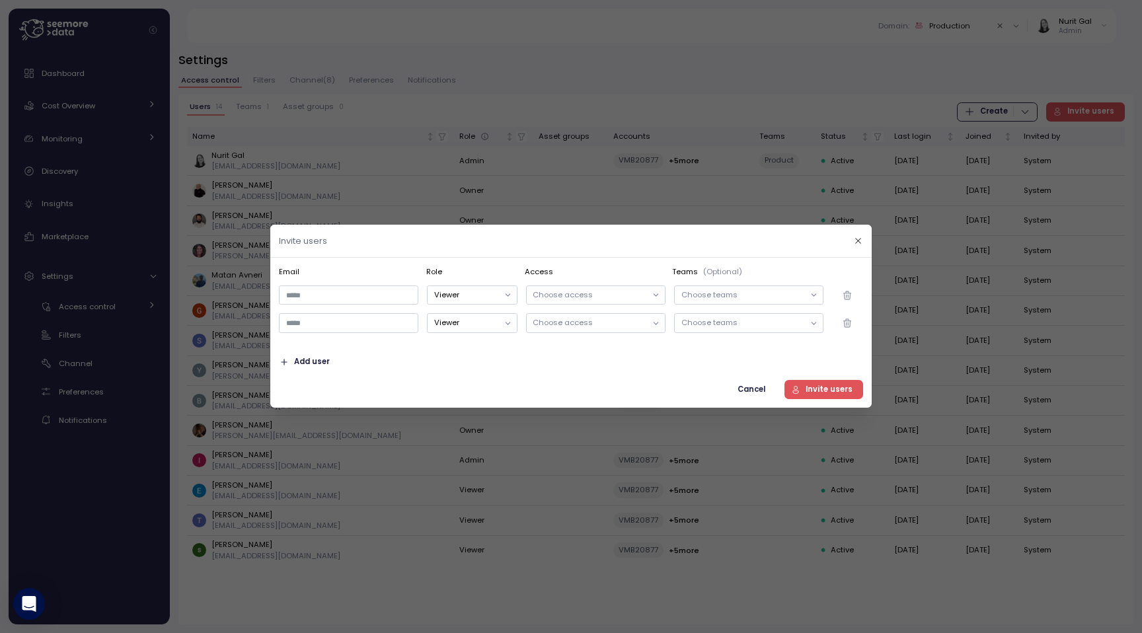
click at [852, 297] on icon "button" at bounding box center [847, 295] width 11 height 11
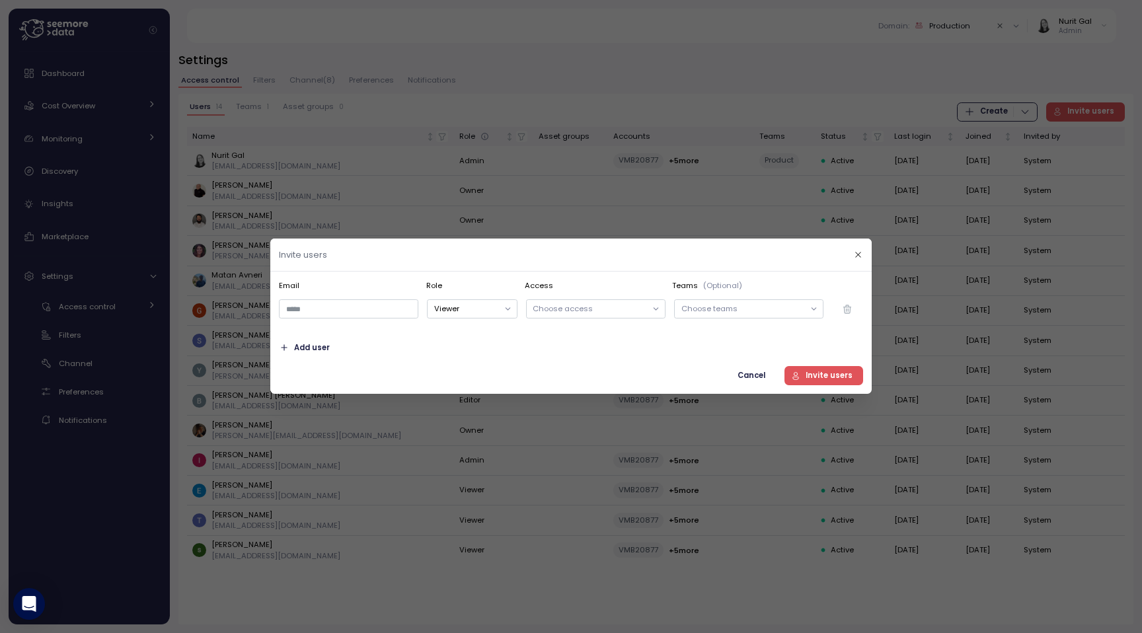
click at [520, 448] on div at bounding box center [571, 316] width 1142 height 633
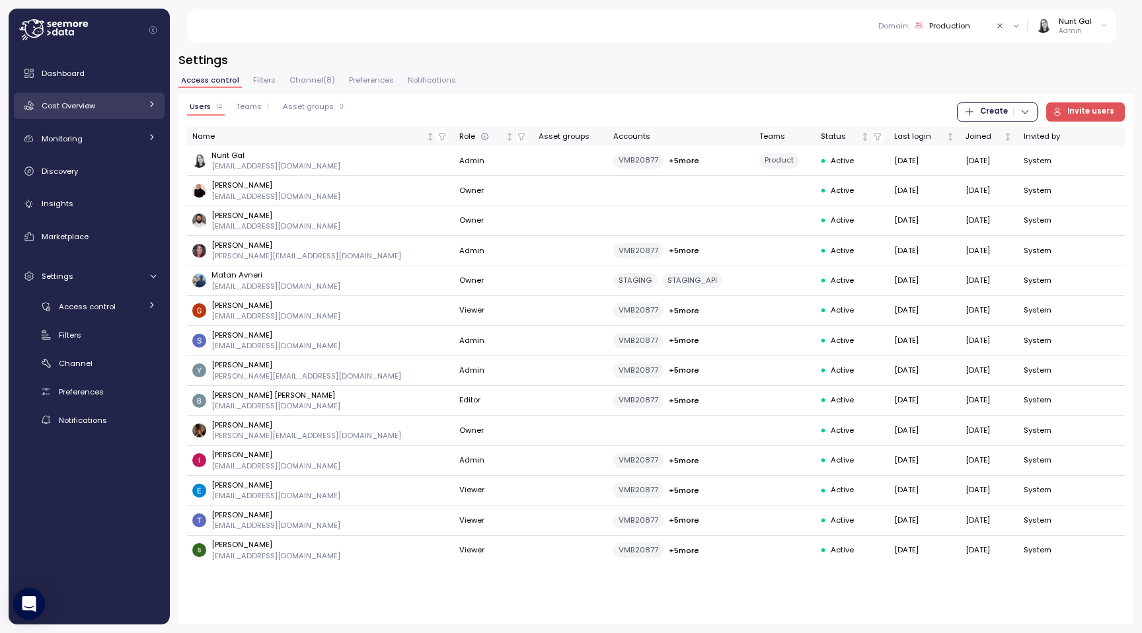
click at [84, 101] on span "Cost Overview" at bounding box center [69, 105] width 54 height 11
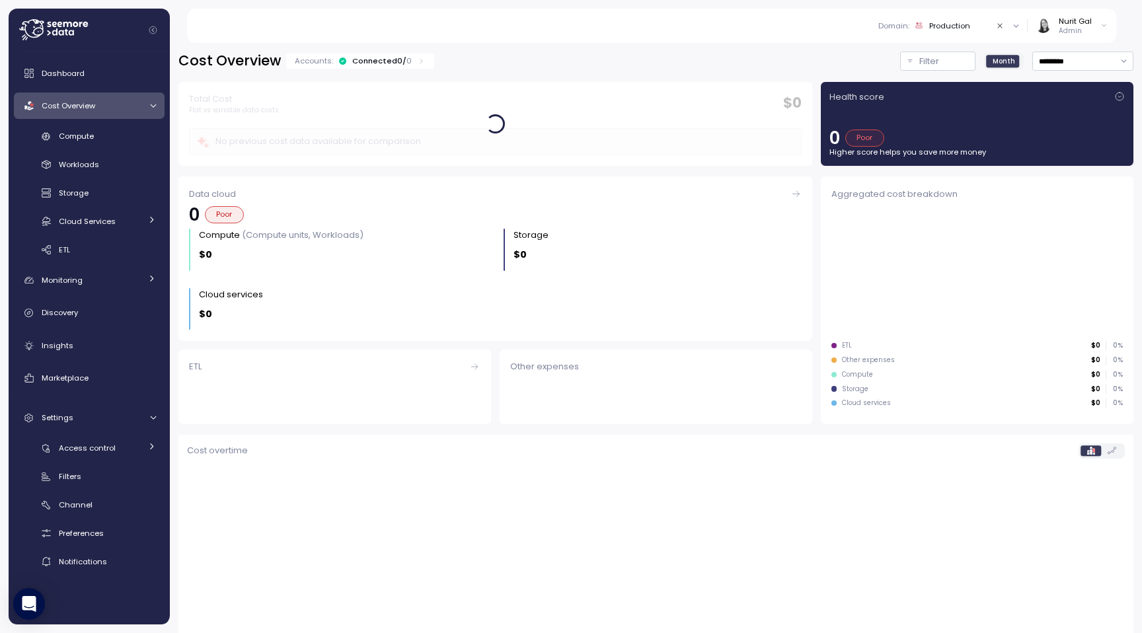
click at [72, 148] on div "Compute Workloads Storage Cloud Services Clustering columns Pipes AI Services S…" at bounding box center [89, 194] width 151 height 136
click at [72, 140] on span "Compute" at bounding box center [76, 136] width 35 height 11
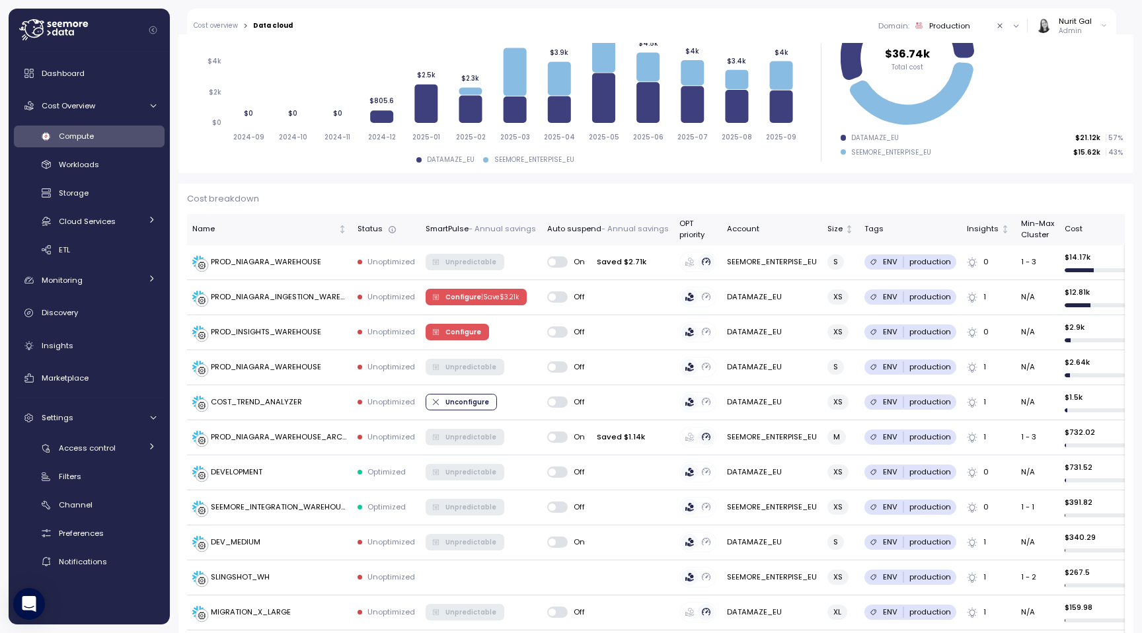
scroll to position [247, 0]
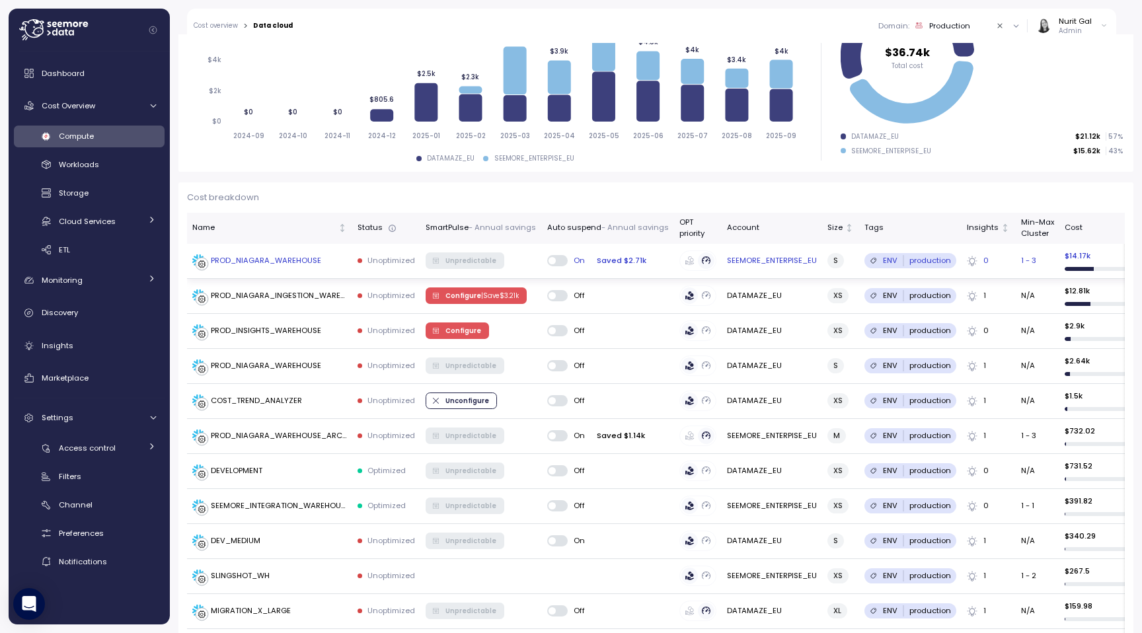
click at [277, 267] on td "PROD_NIAGARA_WAREHOUSE" at bounding box center [269, 261] width 165 height 35
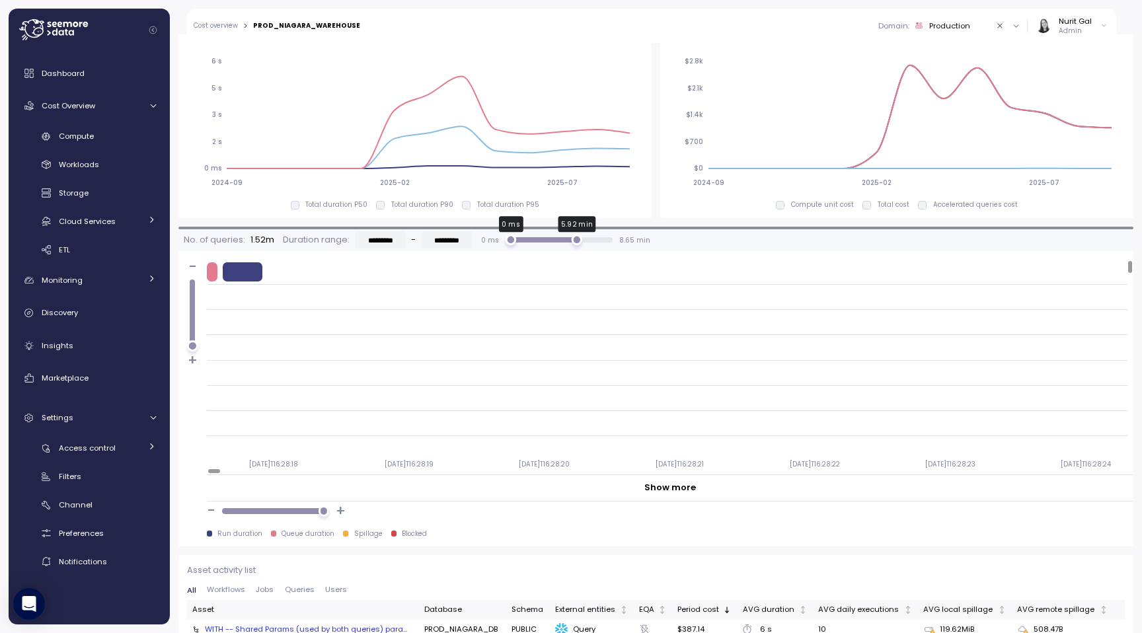
type input "*********"
drag, startPoint x: 601, startPoint y: 238, endPoint x: 573, endPoint y: 238, distance: 28.4
click at [573, 238] on div "5.92 min" at bounding box center [576, 240] width 11 height 11
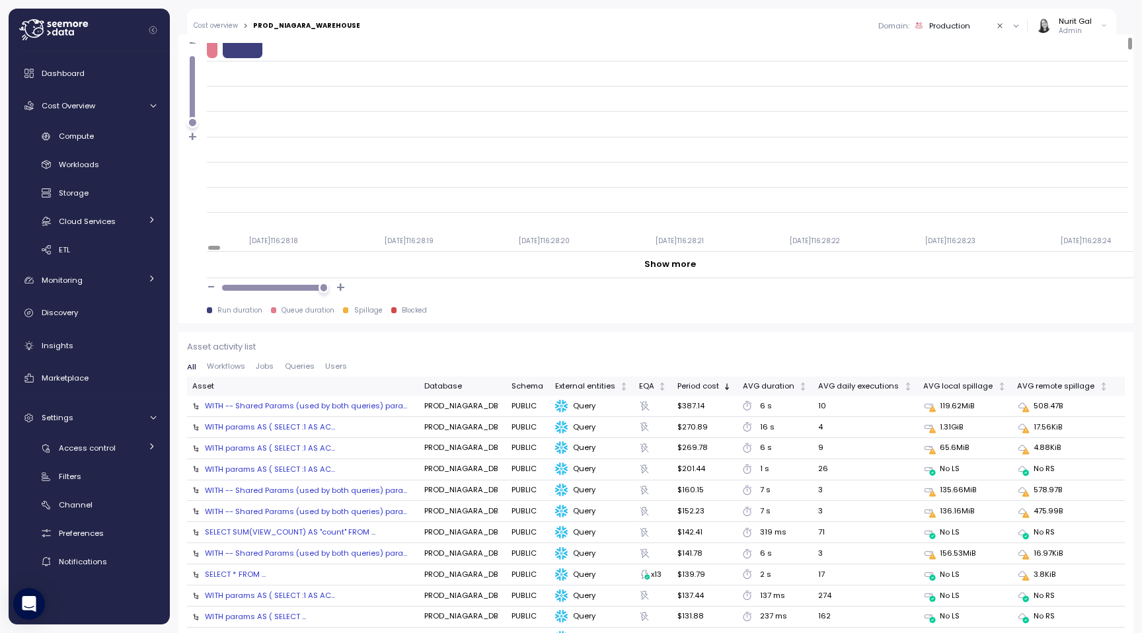
scroll to position [1184, 0]
